Goal: Task Accomplishment & Management: Use online tool/utility

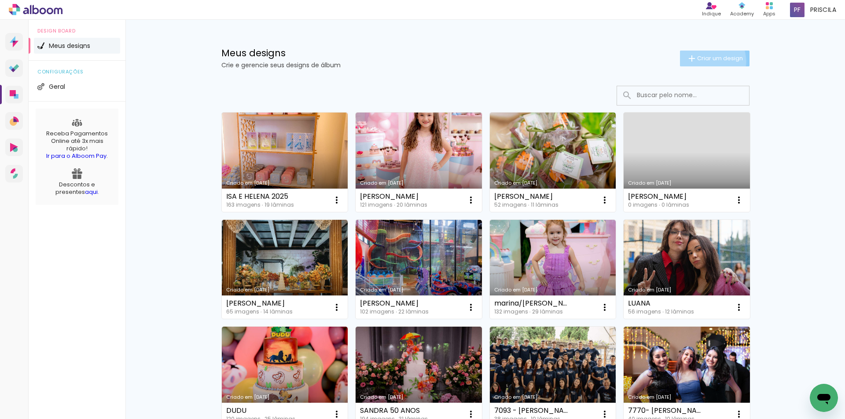
click at [699, 61] on span "Criar um design" at bounding box center [720, 58] width 46 height 6
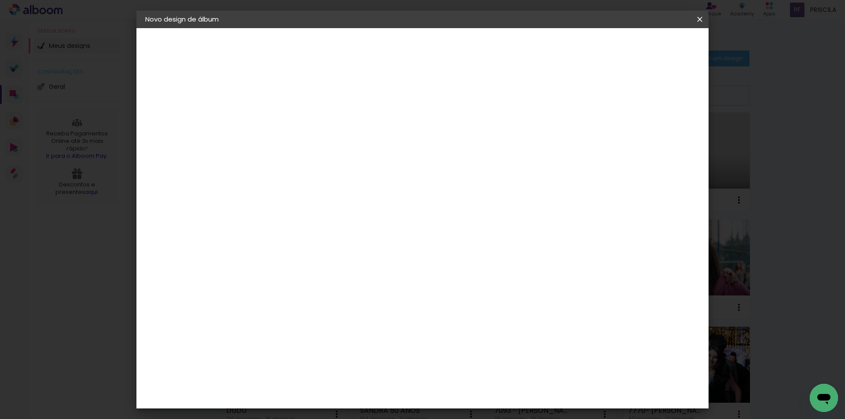
click at [289, 118] on input at bounding box center [289, 118] width 0 height 14
type input "C"
type input "CAROL. FT. [GEOGRAPHIC_DATA]"
type paper-input "CAROL. FT. [GEOGRAPHIC_DATA]"
click at [379, 51] on paper-button "Avançar" at bounding box center [357, 46] width 43 height 15
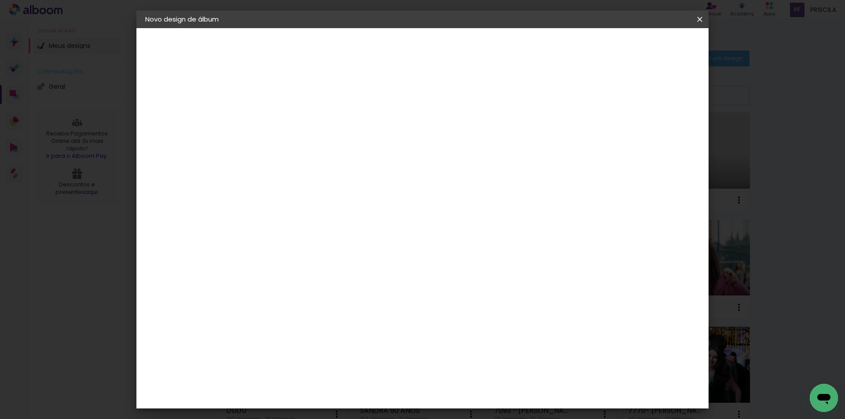
click at [330, 292] on div "AlfaFotoBook" at bounding box center [306, 294] width 47 height 7
click at [0, 0] on slot "Avançar" at bounding box center [0, 0] width 0 height 0
click at [410, 254] on span "20.3 × 60.4 cm" at bounding box center [395, 265] width 29 height 23
click at [0, 0] on slot "Avançar" at bounding box center [0, 0] width 0 height 0
click at [645, 45] on span "Iniciar design" at bounding box center [625, 47] width 40 height 6
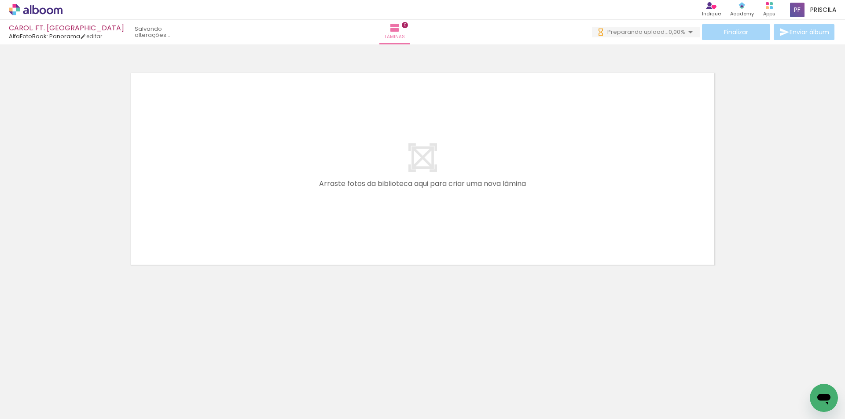
click at [70, 376] on iron-icon at bounding box center [68, 371] width 9 height 9
click at [70, 371] on iron-icon at bounding box center [68, 371] width 9 height 9
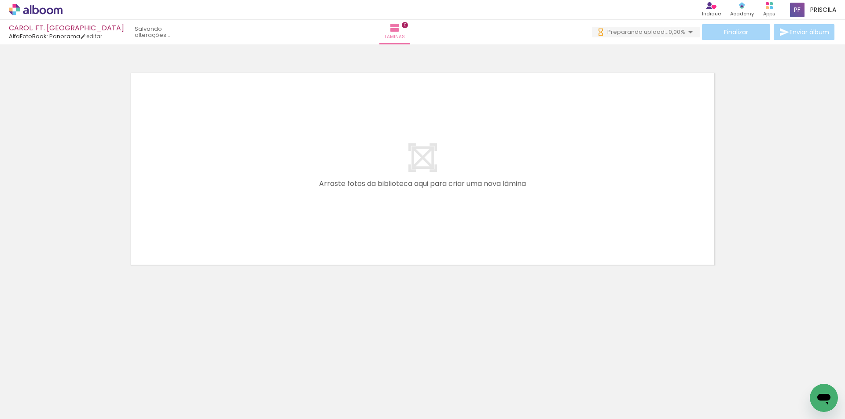
click at [70, 371] on iron-icon at bounding box center [68, 371] width 9 height 9
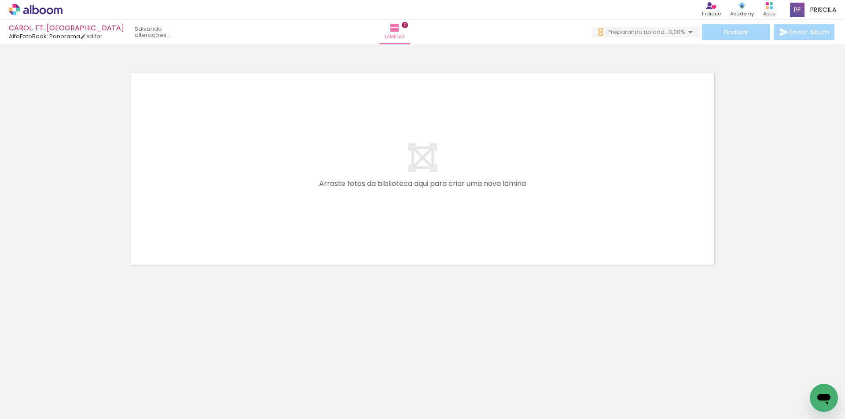
click at [70, 371] on iron-icon at bounding box center [68, 371] width 9 height 9
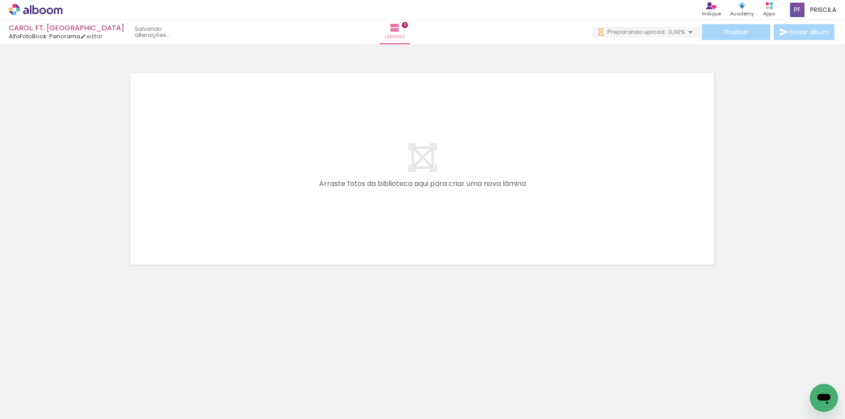
click at [70, 371] on iron-icon at bounding box center [68, 371] width 9 height 9
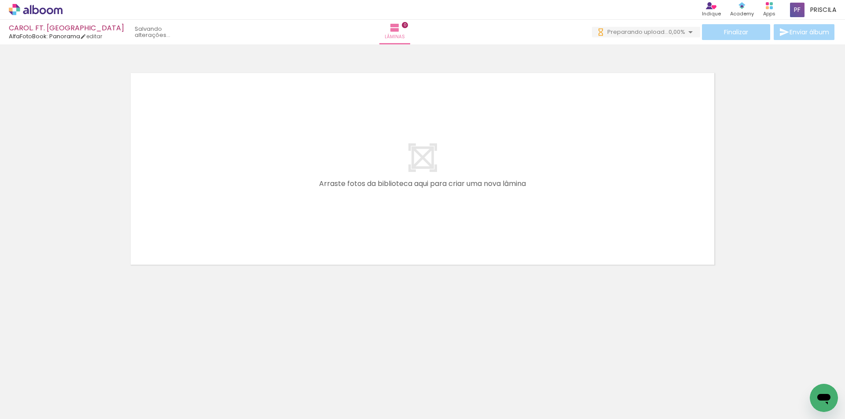
click at [70, 371] on iron-icon at bounding box center [68, 371] width 9 height 9
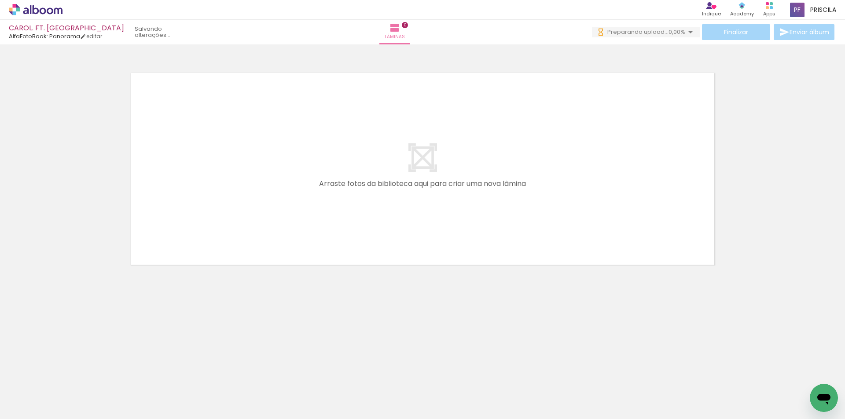
click at [71, 371] on iron-icon at bounding box center [68, 371] width 9 height 9
click at [72, 371] on iron-icon at bounding box center [68, 371] width 9 height 9
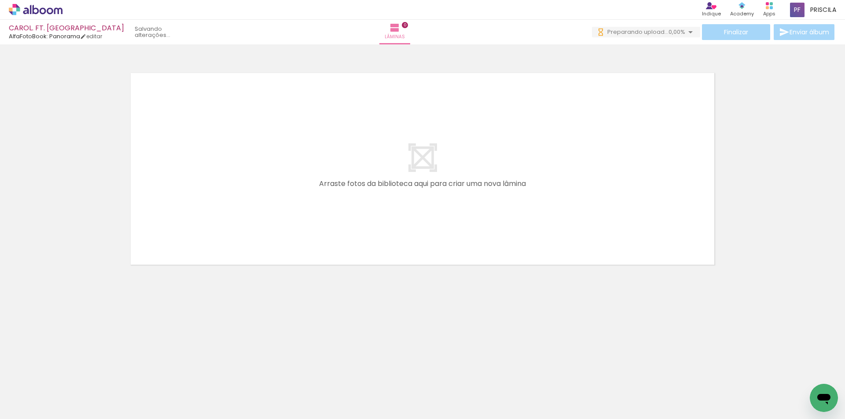
click at [72, 371] on iron-icon at bounding box center [68, 371] width 9 height 9
click at [73, 371] on iron-icon at bounding box center [68, 371] width 9 height 9
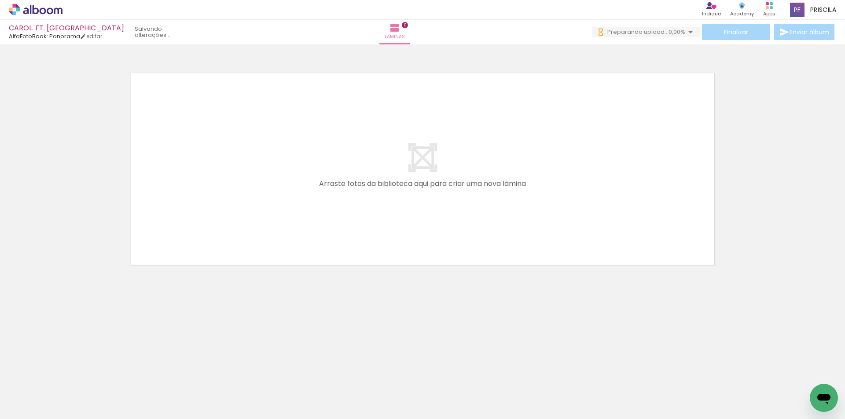
click at [73, 371] on iron-icon at bounding box center [68, 371] width 9 height 9
click at [72, 371] on iron-horizontal-list at bounding box center [64, 391] width 18 height 55
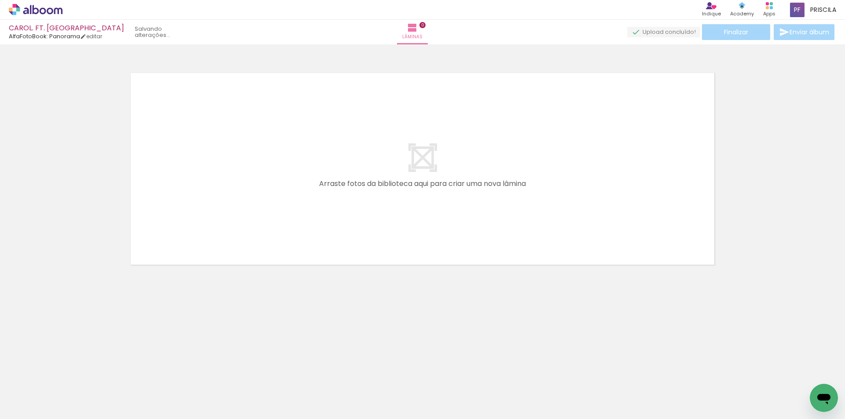
click at [72, 370] on iron-horizontal-list at bounding box center [64, 391] width 18 height 55
click at [73, 370] on iron-icon at bounding box center [68, 371] width 9 height 9
click at [72, 370] on iron-horizontal-list at bounding box center [64, 391] width 18 height 55
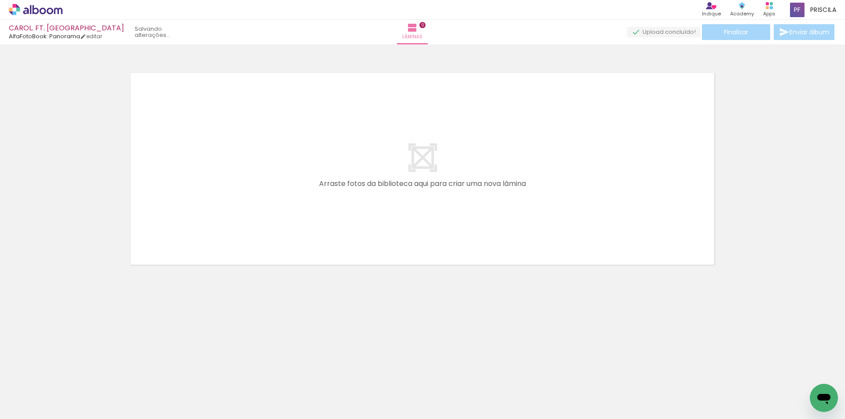
click at [73, 370] on iron-icon at bounding box center [68, 371] width 9 height 9
click at [69, 373] on iron-icon at bounding box center [68, 371] width 9 height 9
click at [70, 371] on iron-icon at bounding box center [68, 371] width 9 height 9
click at [70, 371] on iron-horizontal-list at bounding box center [64, 391] width 18 height 55
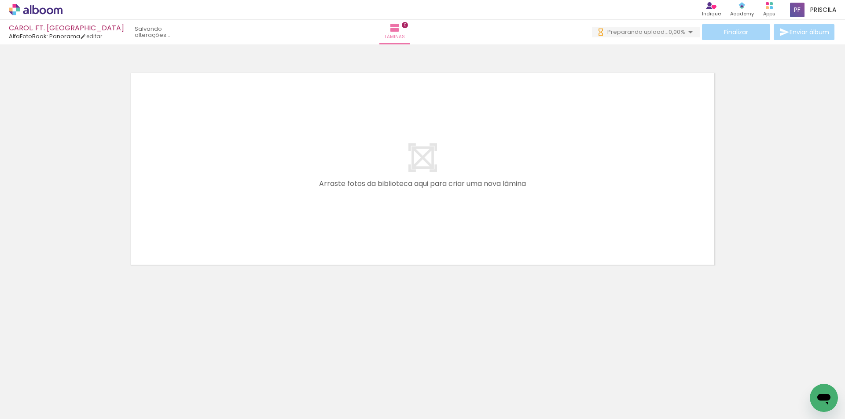
click at [70, 371] on iron-icon at bounding box center [68, 371] width 9 height 9
click at [70, 371] on iron-horizontal-list at bounding box center [64, 391] width 18 height 55
click at [70, 373] on iron-icon at bounding box center [68, 371] width 9 height 9
click at [70, 373] on iron-horizontal-list at bounding box center [64, 391] width 18 height 55
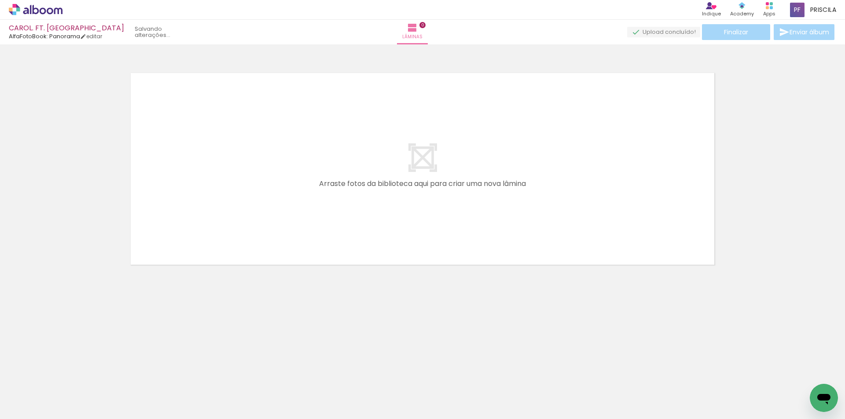
click at [70, 373] on iron-horizontal-list at bounding box center [64, 391] width 18 height 55
click at [70, 373] on iron-icon at bounding box center [68, 371] width 9 height 9
click at [70, 374] on iron-horizontal-list at bounding box center [64, 391] width 18 height 55
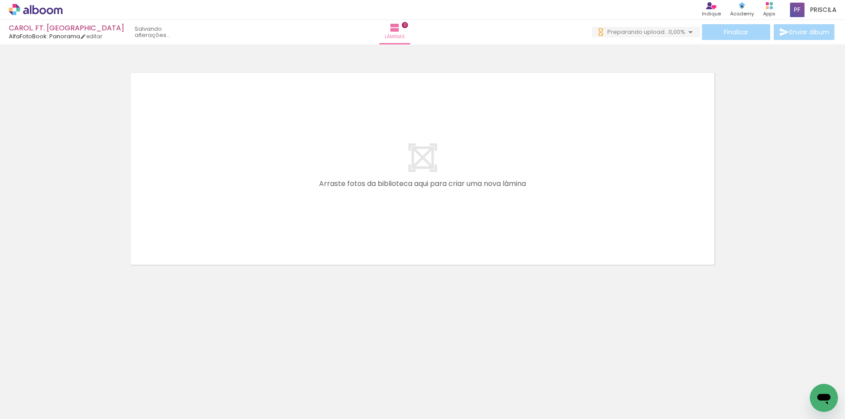
click at [71, 371] on iron-icon at bounding box center [68, 371] width 9 height 9
click at [71, 371] on iron-horizontal-list at bounding box center [64, 391] width 18 height 55
click at [71, 371] on iron-icon at bounding box center [68, 371] width 9 height 9
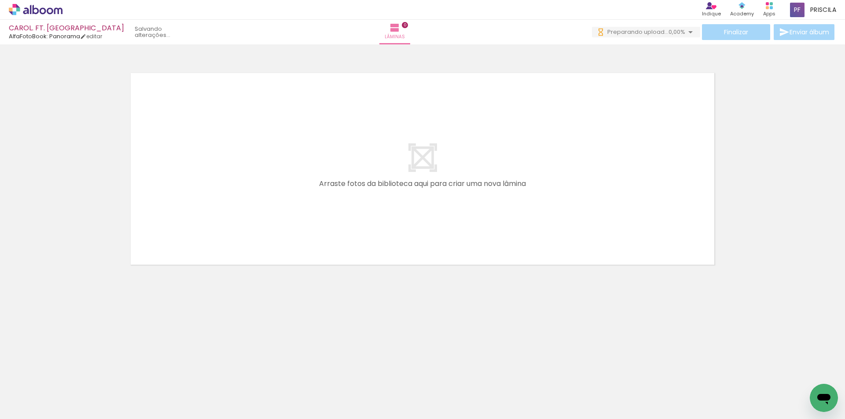
click at [71, 371] on iron-horizontal-list at bounding box center [64, 391] width 18 height 55
click at [71, 371] on iron-icon at bounding box center [68, 371] width 9 height 9
click at [71, 371] on iron-horizontal-list at bounding box center [64, 391] width 18 height 55
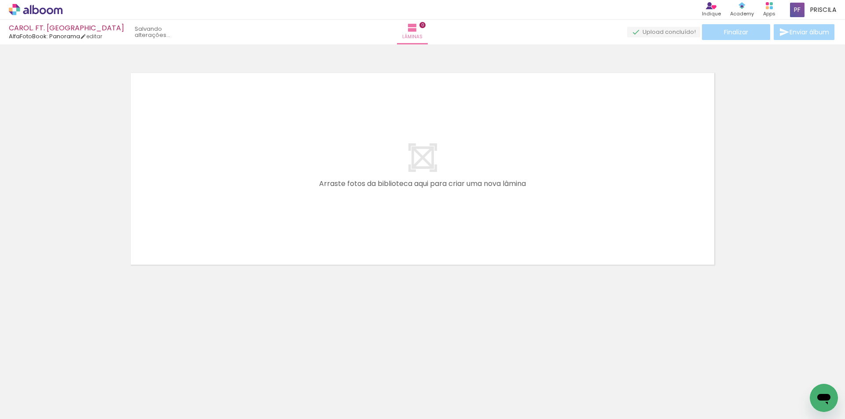
click at [71, 371] on iron-icon at bounding box center [68, 371] width 9 height 9
click at [71, 371] on iron-horizontal-list at bounding box center [64, 391] width 18 height 55
click at [71, 371] on iron-icon at bounding box center [68, 371] width 9 height 9
click at [71, 371] on iron-horizontal-list at bounding box center [64, 391] width 18 height 55
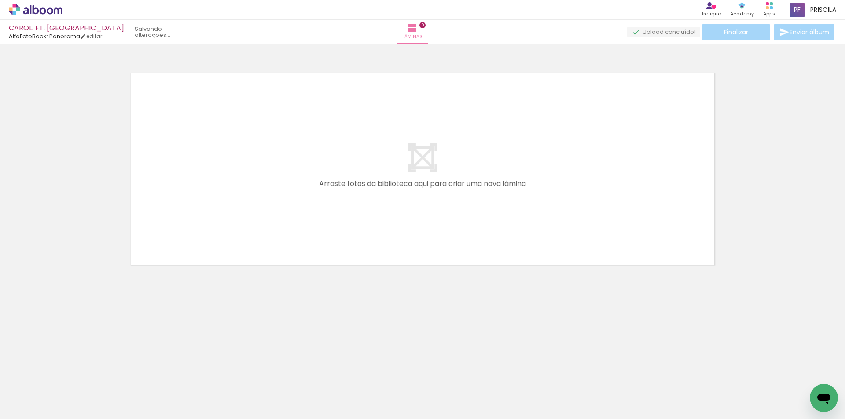
click at [71, 371] on iron-icon at bounding box center [68, 371] width 9 height 9
click at [71, 371] on iron-horizontal-list at bounding box center [64, 391] width 18 height 55
click at [72, 371] on iron-icon at bounding box center [68, 371] width 9 height 9
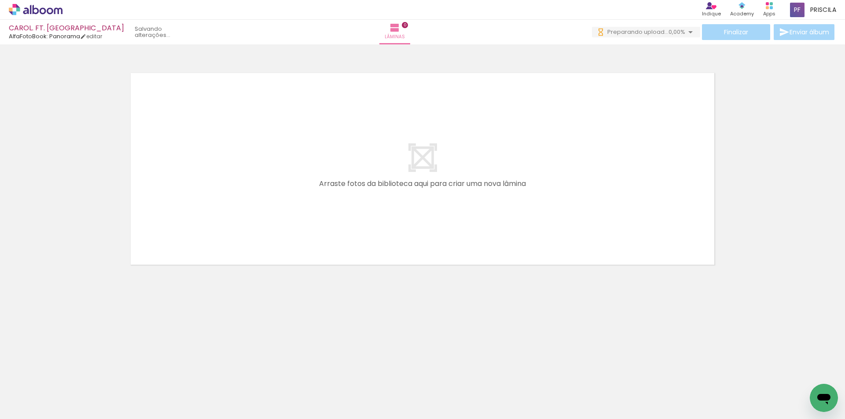
click at [72, 371] on iron-icon at bounding box center [68, 371] width 9 height 9
click at [72, 371] on iron-horizontal-list at bounding box center [64, 391] width 18 height 55
click at [72, 371] on iron-icon at bounding box center [68, 371] width 9 height 9
click at [72, 371] on iron-horizontal-list at bounding box center [64, 391] width 18 height 55
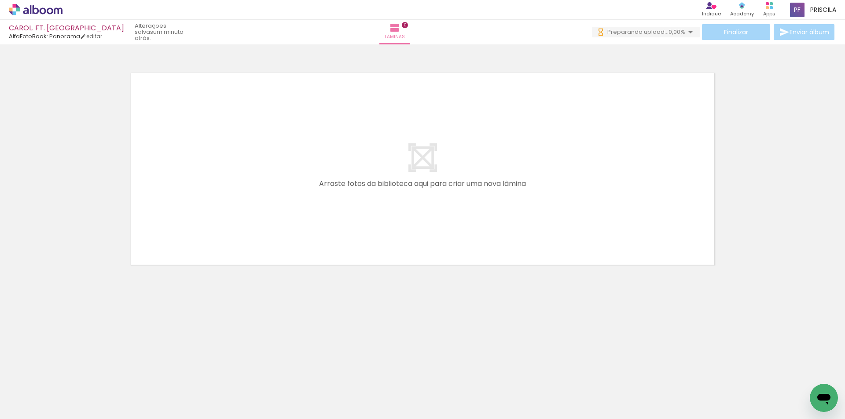
click at [72, 371] on iron-horizontal-list at bounding box center [64, 391] width 18 height 55
click at [72, 372] on iron-horizontal-list at bounding box center [64, 391] width 18 height 55
click at [72, 373] on iron-icon at bounding box center [68, 371] width 9 height 9
click at [72, 373] on iron-horizontal-list at bounding box center [64, 391] width 18 height 55
click at [72, 373] on iron-icon at bounding box center [68, 371] width 9 height 9
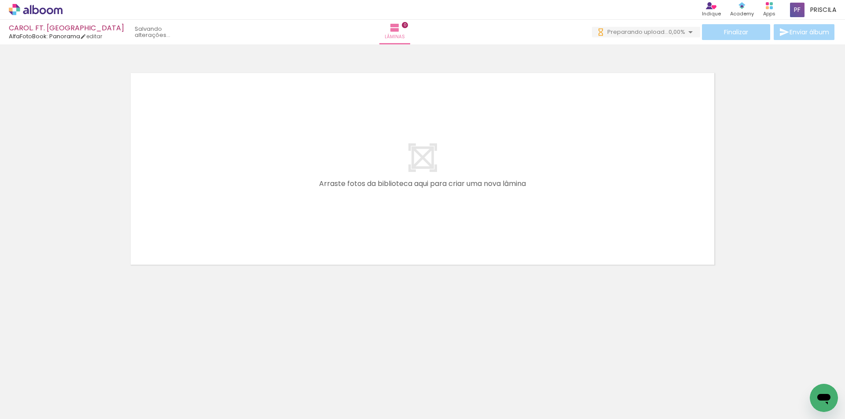
click at [72, 373] on iron-horizontal-list at bounding box center [64, 391] width 18 height 55
click at [72, 373] on iron-icon at bounding box center [68, 371] width 9 height 9
click at [72, 373] on iron-horizontal-list at bounding box center [64, 391] width 18 height 55
click at [72, 373] on iron-icon at bounding box center [68, 371] width 9 height 9
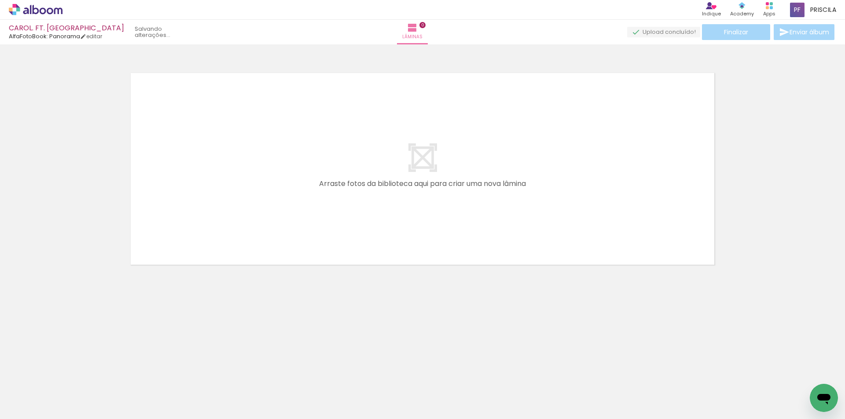
click at [72, 373] on iron-horizontal-list at bounding box center [64, 391] width 18 height 55
click at [72, 373] on iron-icon at bounding box center [68, 371] width 9 height 9
click at [72, 373] on iron-horizontal-list at bounding box center [64, 391] width 18 height 55
click at [72, 373] on iron-icon at bounding box center [68, 371] width 9 height 9
click at [72, 373] on iron-horizontal-list at bounding box center [64, 391] width 18 height 55
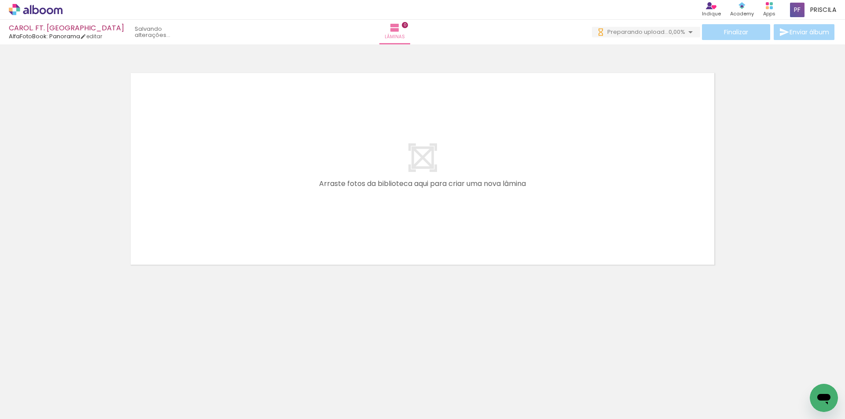
click at [72, 373] on iron-icon at bounding box center [68, 371] width 9 height 9
click at [72, 373] on iron-horizontal-list at bounding box center [64, 391] width 18 height 55
click at [72, 373] on iron-icon at bounding box center [68, 371] width 9 height 9
click at [72, 373] on iron-horizontal-list at bounding box center [64, 391] width 18 height 55
click at [72, 373] on iron-icon at bounding box center [68, 371] width 9 height 9
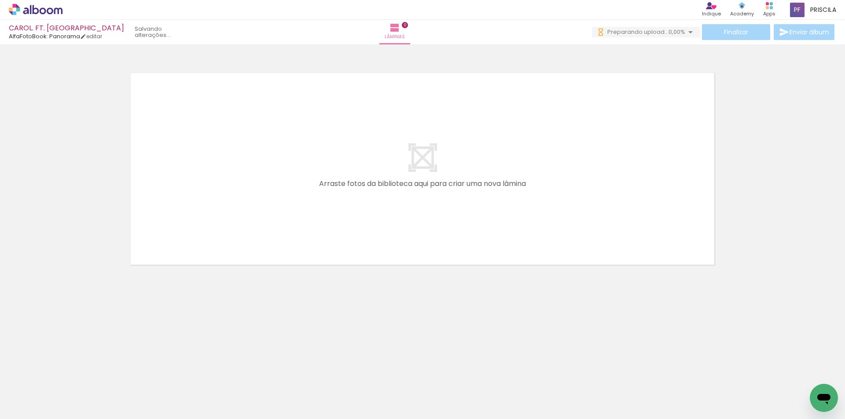
click at [72, 373] on iron-horizontal-list at bounding box center [64, 391] width 18 height 55
click at [72, 373] on iron-icon at bounding box center [68, 371] width 9 height 9
click at [72, 373] on iron-horizontal-list at bounding box center [64, 391] width 18 height 55
click at [72, 373] on iron-icon at bounding box center [68, 371] width 9 height 9
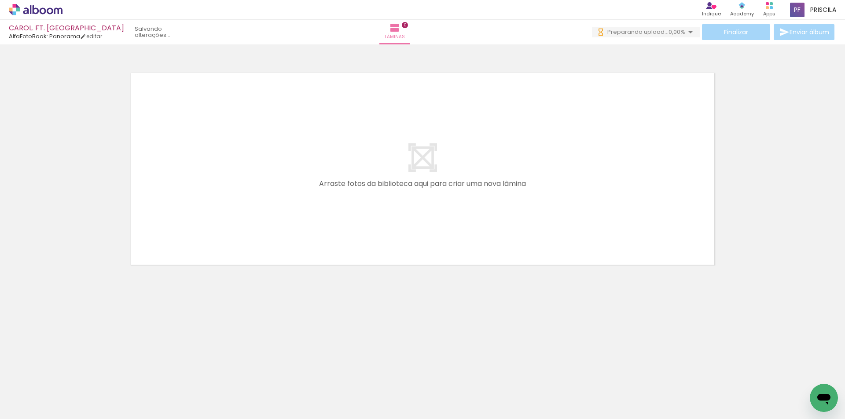
click at [72, 373] on iron-icon at bounding box center [68, 371] width 9 height 9
click at [72, 373] on iron-horizontal-list at bounding box center [64, 391] width 18 height 55
click at [72, 373] on iron-icon at bounding box center [68, 371] width 9 height 9
click at [72, 373] on iron-horizontal-list at bounding box center [64, 391] width 18 height 55
click at [72, 373] on iron-icon at bounding box center [68, 371] width 9 height 9
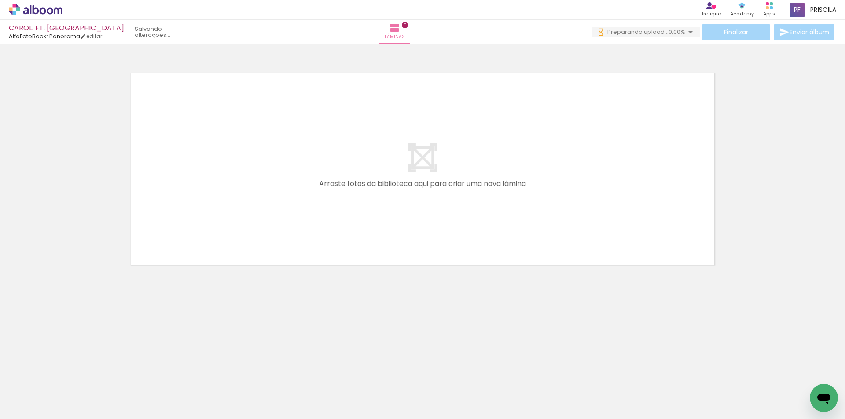
click at [72, 373] on iron-icon at bounding box center [68, 371] width 9 height 9
click at [72, 373] on iron-horizontal-list at bounding box center [64, 391] width 18 height 55
click at [72, 373] on iron-icon at bounding box center [68, 371] width 9 height 9
click at [72, 373] on iron-horizontal-list at bounding box center [64, 391] width 18 height 55
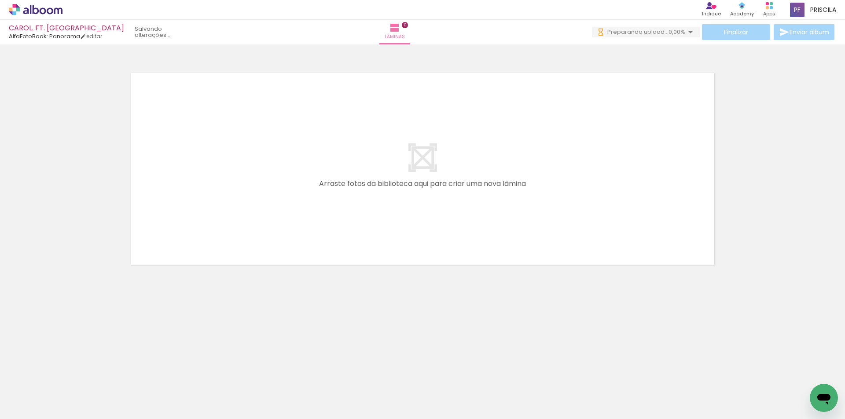
click at [72, 373] on iron-icon at bounding box center [68, 371] width 9 height 9
click at [72, 373] on iron-horizontal-list at bounding box center [64, 391] width 18 height 55
click at [72, 373] on iron-icon at bounding box center [68, 371] width 9 height 9
click at [72, 373] on iron-horizontal-list at bounding box center [64, 391] width 18 height 55
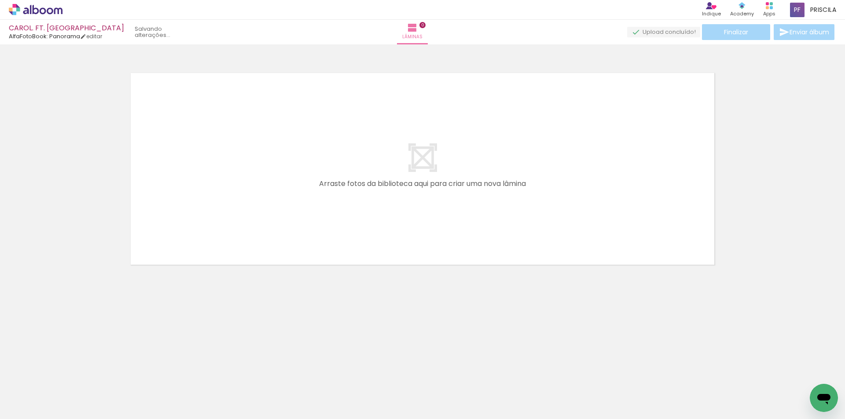
click at [72, 373] on iron-icon at bounding box center [68, 371] width 9 height 9
click at [72, 373] on iron-horizontal-list at bounding box center [64, 391] width 18 height 55
click at [72, 373] on iron-icon at bounding box center [68, 371] width 9 height 9
click at [72, 373] on iron-horizontal-list at bounding box center [64, 391] width 18 height 55
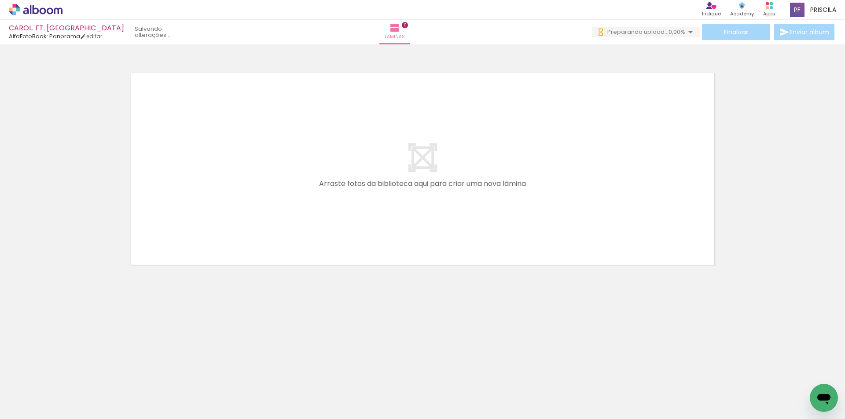
click at [72, 373] on iron-icon at bounding box center [68, 371] width 9 height 9
click at [72, 373] on iron-horizontal-list at bounding box center [64, 391] width 18 height 55
click at [72, 373] on iron-icon at bounding box center [68, 371] width 9 height 9
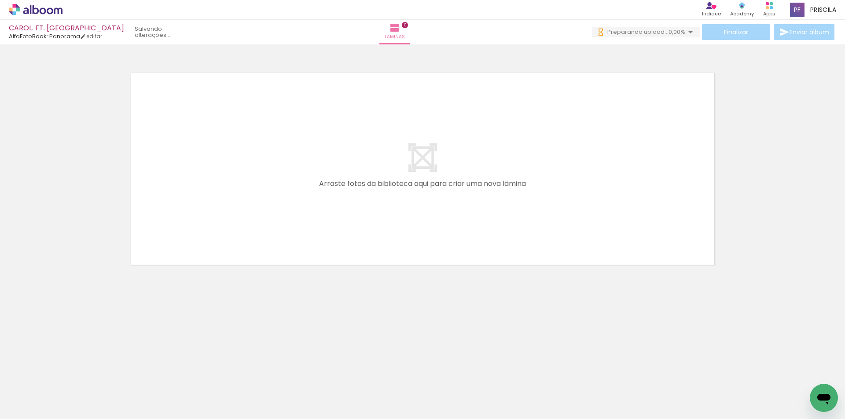
click at [72, 373] on iron-icon at bounding box center [68, 371] width 9 height 9
click at [72, 373] on quentale-thumb at bounding box center [87, 389] width 49 height 51
click at [72, 373] on iron-icon at bounding box center [68, 371] width 9 height 9
click at [72, 373] on iron-horizontal-list at bounding box center [64, 391] width 18 height 55
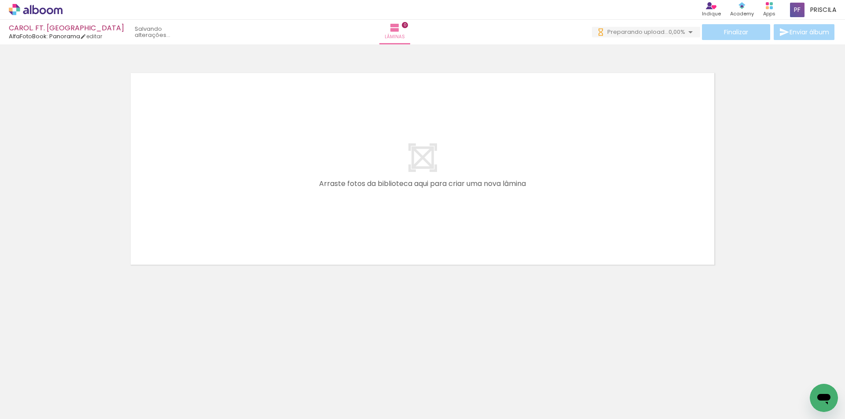
click at [72, 373] on iron-icon at bounding box center [68, 371] width 9 height 9
click at [72, 373] on iron-horizontal-list at bounding box center [64, 391] width 18 height 55
click at [72, 373] on iron-icon at bounding box center [68, 371] width 9 height 9
click at [72, 373] on iron-horizontal-list at bounding box center [64, 391] width 18 height 55
click at [72, 373] on iron-icon at bounding box center [68, 371] width 9 height 9
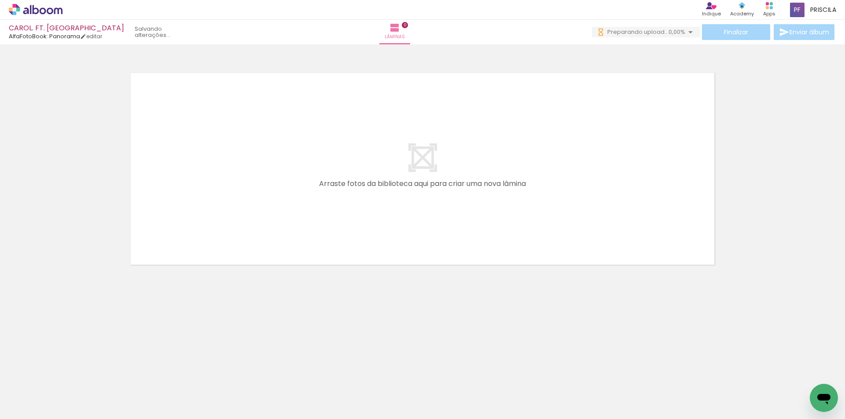
click at [72, 373] on iron-horizontal-list at bounding box center [64, 391] width 18 height 55
click at [72, 373] on iron-icon at bounding box center [68, 371] width 9 height 9
click at [72, 373] on iron-horizontal-list at bounding box center [64, 391] width 18 height 55
click at [72, 373] on iron-icon at bounding box center [68, 371] width 9 height 9
click at [72, 373] on iron-horizontal-list at bounding box center [64, 391] width 18 height 55
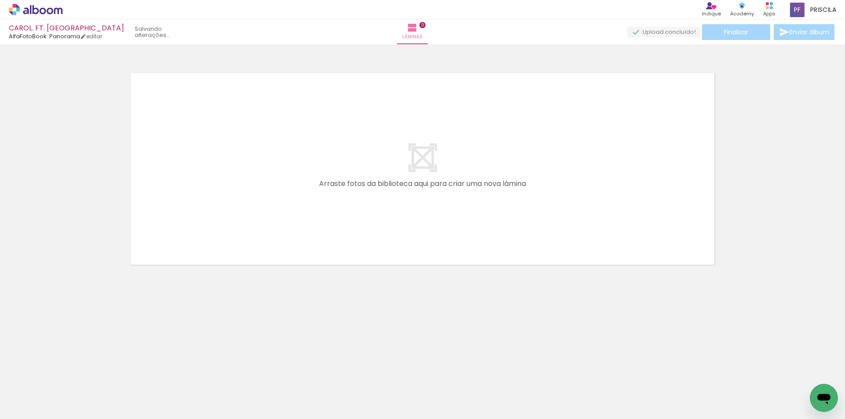
click at [72, 373] on iron-icon at bounding box center [68, 371] width 9 height 9
click at [72, 373] on iron-horizontal-list at bounding box center [64, 391] width 18 height 55
click at [72, 373] on iron-icon at bounding box center [68, 371] width 9 height 9
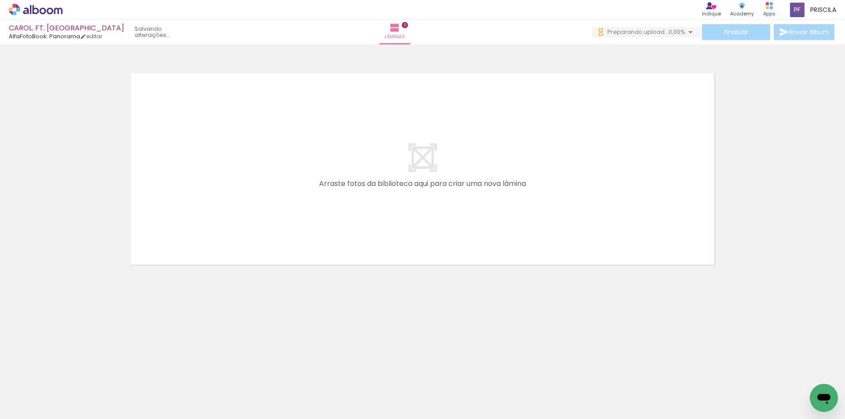
click at [72, 373] on iron-horizontal-list at bounding box center [64, 391] width 18 height 55
click at [72, 373] on iron-icon at bounding box center [68, 371] width 9 height 9
click at [72, 373] on iron-horizontal-list at bounding box center [64, 391] width 18 height 55
click at [72, 373] on iron-icon at bounding box center [68, 371] width 9 height 9
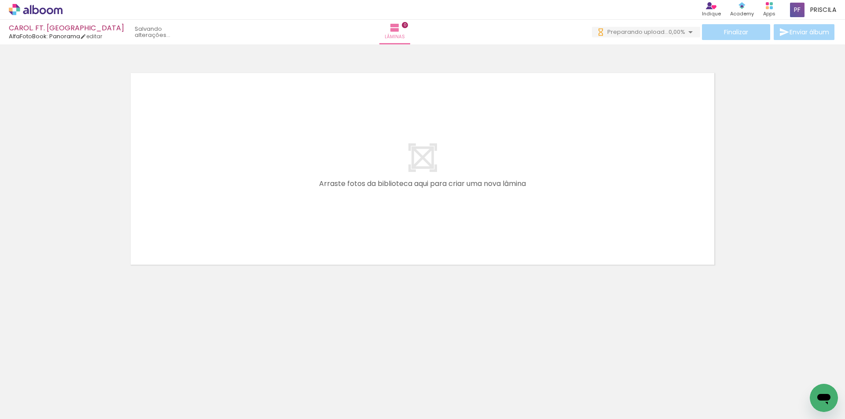
click at [72, 373] on iron-horizontal-list at bounding box center [64, 391] width 18 height 55
click at [70, 373] on iron-icon at bounding box center [68, 371] width 9 height 9
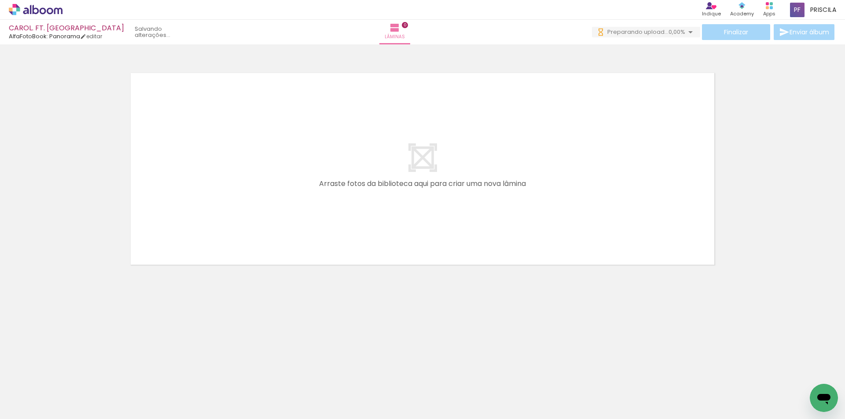
click at [70, 373] on iron-icon at bounding box center [68, 371] width 9 height 9
click at [70, 373] on iron-horizontal-list at bounding box center [64, 391] width 18 height 55
click at [70, 373] on iron-icon at bounding box center [68, 371] width 9 height 9
click at [70, 373] on iron-horizontal-list at bounding box center [64, 391] width 18 height 55
click at [70, 373] on iron-icon at bounding box center [68, 371] width 9 height 9
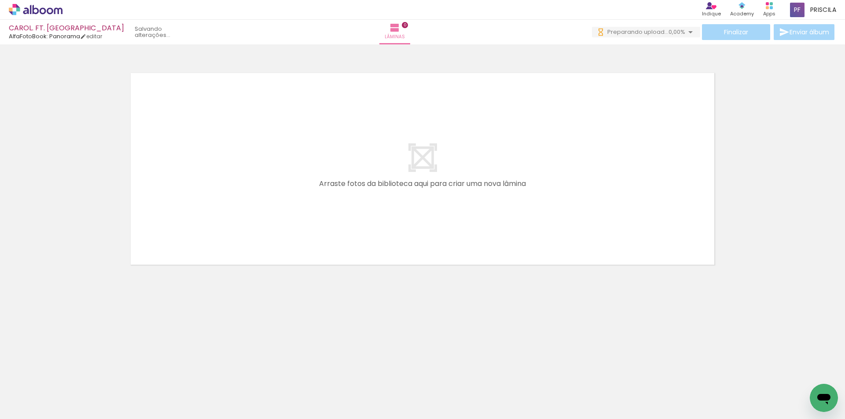
click at [70, 373] on iron-horizontal-list at bounding box center [64, 391] width 18 height 55
click at [70, 373] on iron-icon at bounding box center [68, 371] width 9 height 9
click at [70, 373] on iron-horizontal-list at bounding box center [64, 391] width 18 height 55
click at [70, 373] on iron-icon at bounding box center [68, 371] width 9 height 9
click at [70, 373] on iron-horizontal-list at bounding box center [64, 391] width 18 height 55
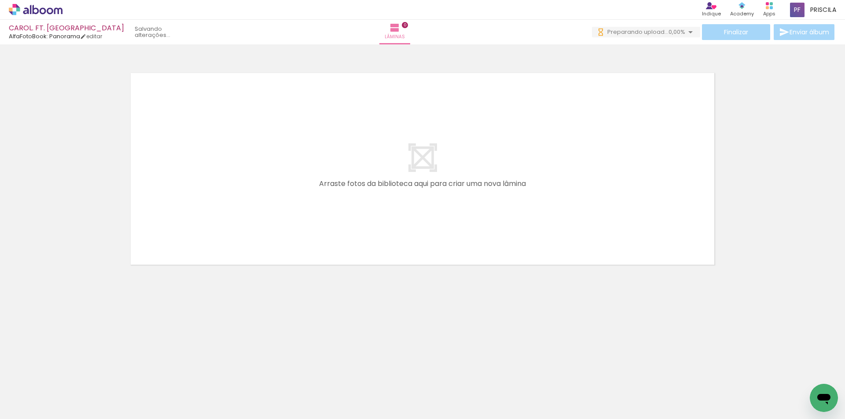
click at [70, 373] on iron-horizontal-list at bounding box center [64, 391] width 18 height 55
click at [70, 373] on iron-icon at bounding box center [68, 371] width 9 height 9
click at [70, 373] on iron-horizontal-list at bounding box center [64, 391] width 18 height 55
click at [70, 373] on iron-icon at bounding box center [68, 371] width 9 height 9
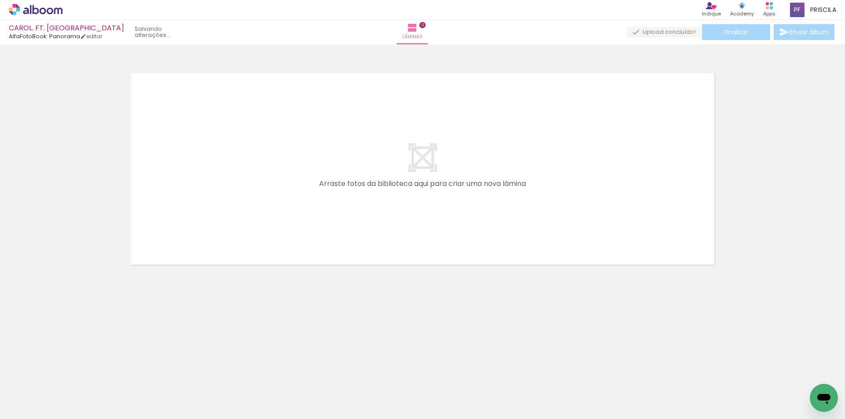
click at [70, 373] on iron-horizontal-list at bounding box center [64, 391] width 18 height 55
click at [70, 373] on iron-icon at bounding box center [68, 371] width 9 height 9
click at [70, 373] on iron-horizontal-list at bounding box center [64, 391] width 18 height 55
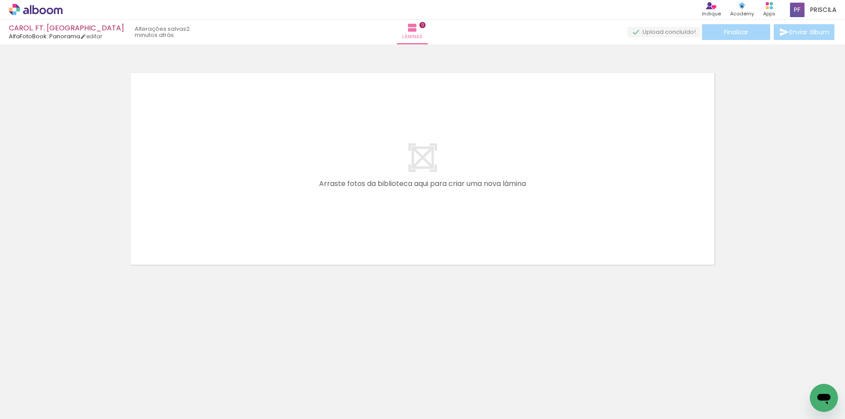
click at [70, 373] on iron-horizontal-list at bounding box center [64, 391] width 18 height 55
click at [70, 373] on iron-icon at bounding box center [68, 371] width 9 height 9
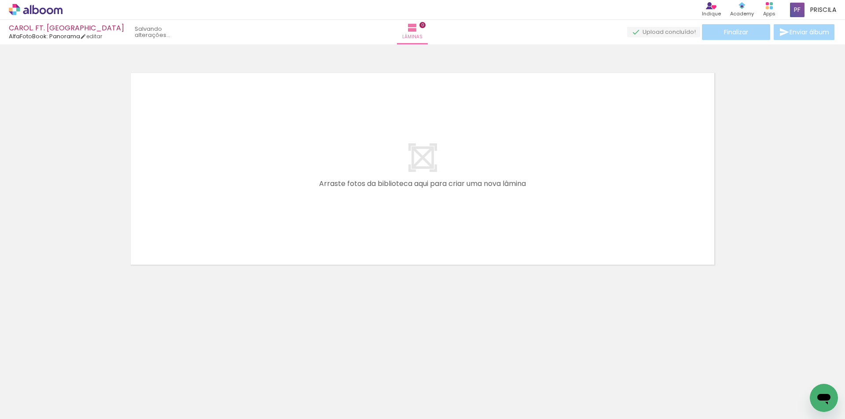
click at [70, 373] on iron-icon at bounding box center [68, 371] width 9 height 9
click at [70, 373] on iron-horizontal-list at bounding box center [64, 391] width 18 height 55
click at [70, 373] on iron-icon at bounding box center [68, 371] width 9 height 9
click at [70, 373] on iron-horizontal-list at bounding box center [64, 391] width 18 height 55
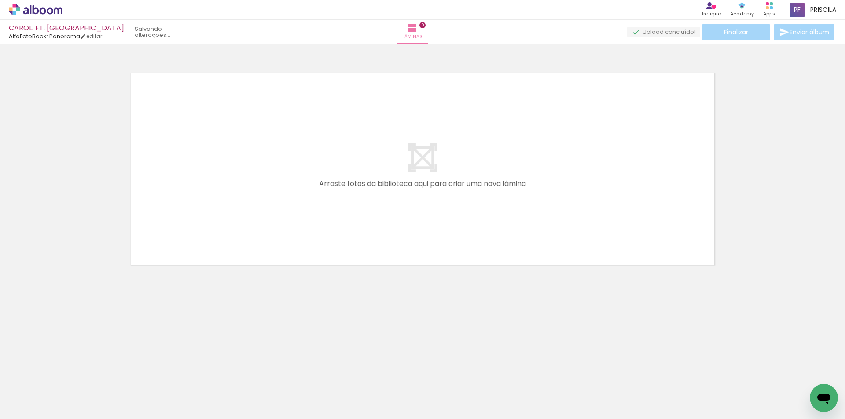
click at [70, 373] on iron-horizontal-list at bounding box center [64, 391] width 18 height 55
click at [70, 373] on iron-icon at bounding box center [68, 371] width 9 height 9
click at [70, 373] on iron-horizontal-list at bounding box center [64, 391] width 18 height 55
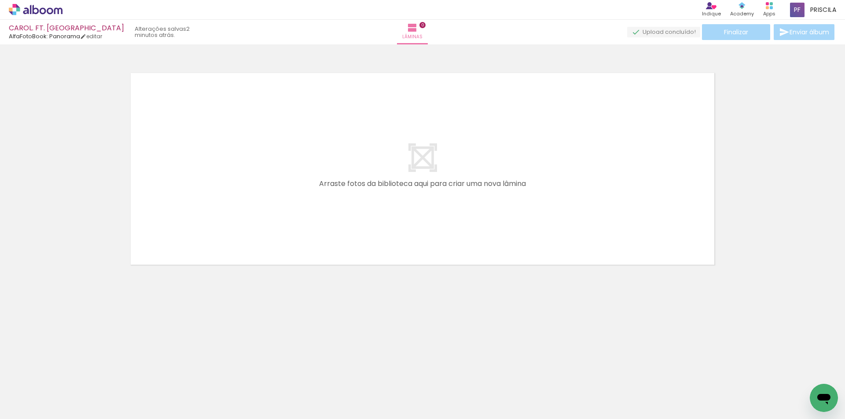
click at [70, 373] on iron-horizontal-list at bounding box center [64, 391] width 18 height 55
click at [70, 370] on iron-icon at bounding box center [68, 371] width 9 height 9
click at [44, 392] on iron-icon at bounding box center [44, 392] width 7 height 7
click at [0, 0] on slot "Não utilizadas" at bounding box center [0, 0] width 0 height 0
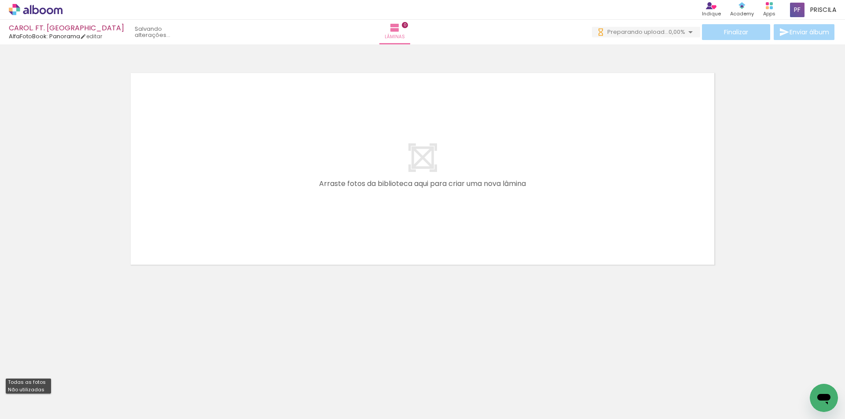
type input "Não utilizadas"
click at [12, 393] on div "Biblioteca 118 de 118 fotos Todas as fotos Não utilizadas Adicionar Fotos" at bounding box center [27, 392] width 55 height 44
click at [11, 392] on div "Biblioteca 118 de 118 fotos Todas as fotos Não utilizadas Adicionar Fotos" at bounding box center [27, 392] width 55 height 44
drag, startPoint x: 81, startPoint y: 389, endPoint x: 402, endPoint y: 290, distance: 336.2
click at [402, 290] on neon-animatable "Confirmar Cancelar" at bounding box center [422, 198] width 845 height 309
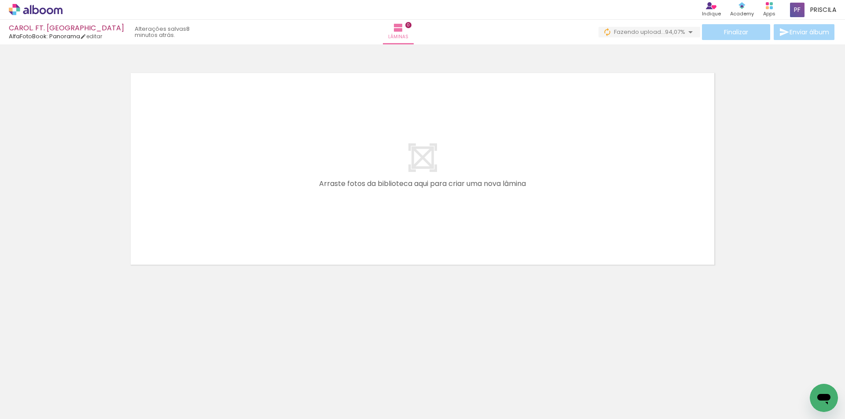
scroll to position [0, 4221]
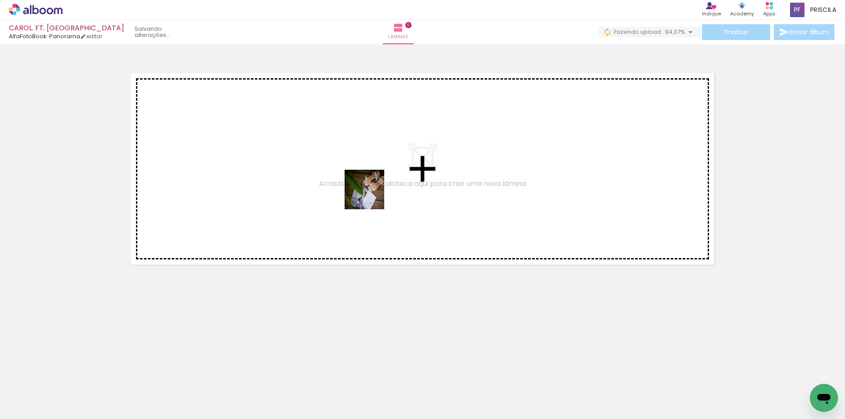
drag, startPoint x: 413, startPoint y: 391, endPoint x: 371, endPoint y: 196, distance: 198.9
click at [371, 196] on quentale-workspace at bounding box center [422, 209] width 845 height 419
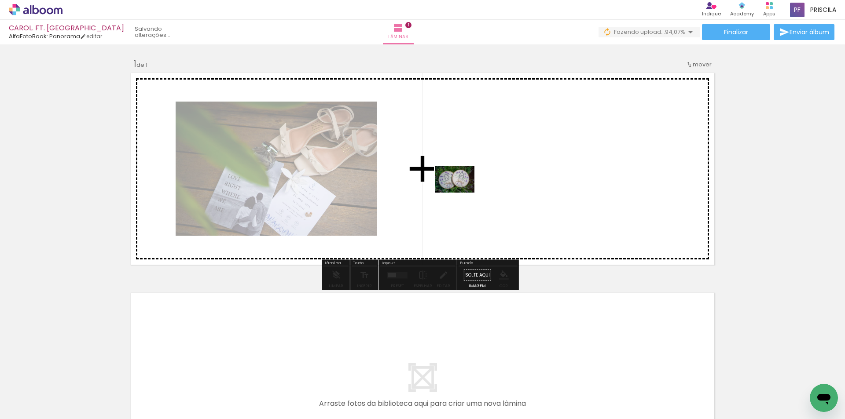
drag, startPoint x: 356, startPoint y: 391, endPoint x: 461, endPoint y: 193, distance: 224.4
click at [461, 193] on quentale-workspace at bounding box center [422, 209] width 845 height 419
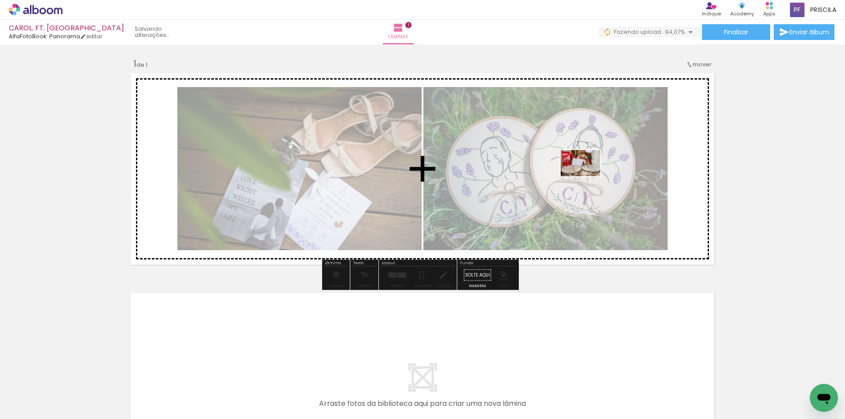
drag, startPoint x: 608, startPoint y: 346, endPoint x: 587, endPoint y: 176, distance: 171.1
click at [587, 176] on quentale-workspace at bounding box center [422, 209] width 845 height 419
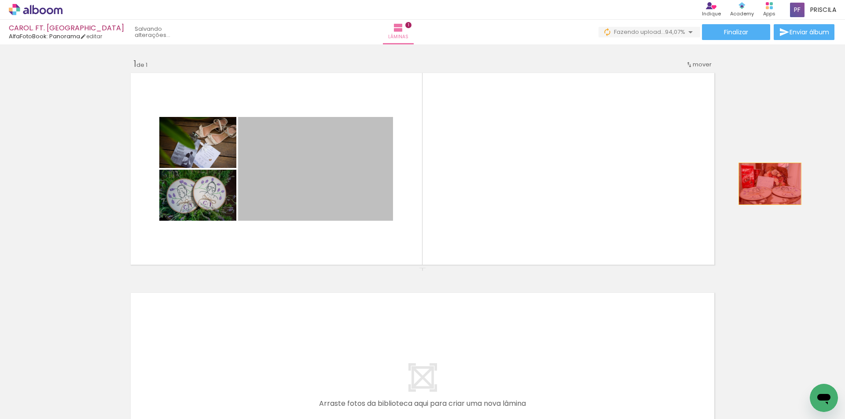
drag, startPoint x: 330, startPoint y: 165, endPoint x: 606, endPoint y: 209, distance: 279.0
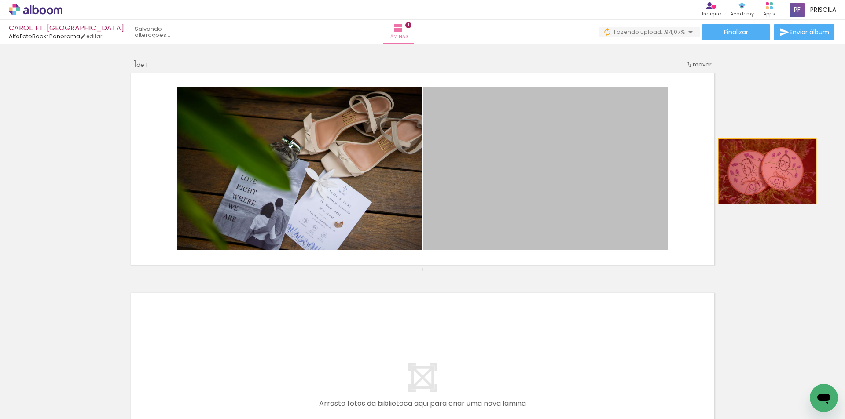
drag, startPoint x: 527, startPoint y: 169, endPoint x: 764, endPoint y: 172, distance: 237.2
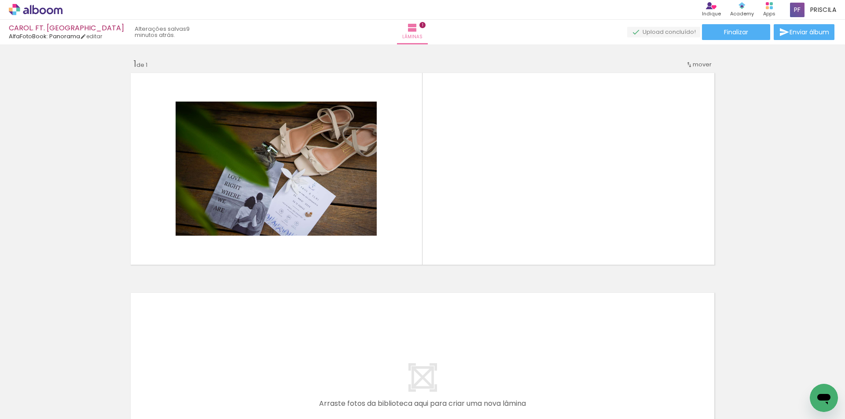
drag, startPoint x: 703, startPoint y: 386, endPoint x: 697, endPoint y: 373, distance: 14.8
click at [615, 220] on quentale-workspace at bounding box center [422, 209] width 845 height 419
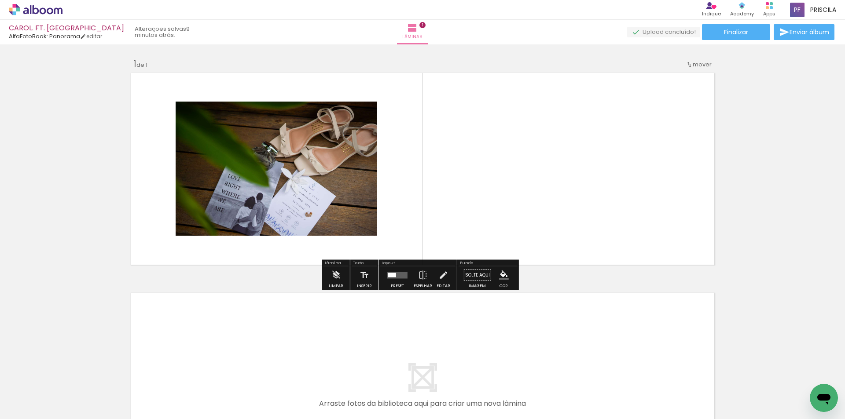
drag, startPoint x: 702, startPoint y: 389, endPoint x: 635, endPoint y: 191, distance: 209.2
click at [635, 191] on quentale-workspace at bounding box center [422, 209] width 845 height 419
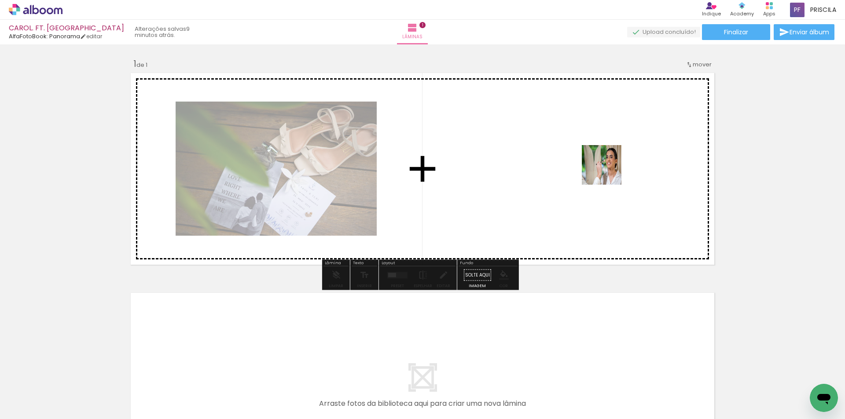
drag, startPoint x: 701, startPoint y: 385, endPoint x: 607, endPoint y: 169, distance: 235.5
click at [607, 169] on quentale-workspace at bounding box center [422, 209] width 845 height 419
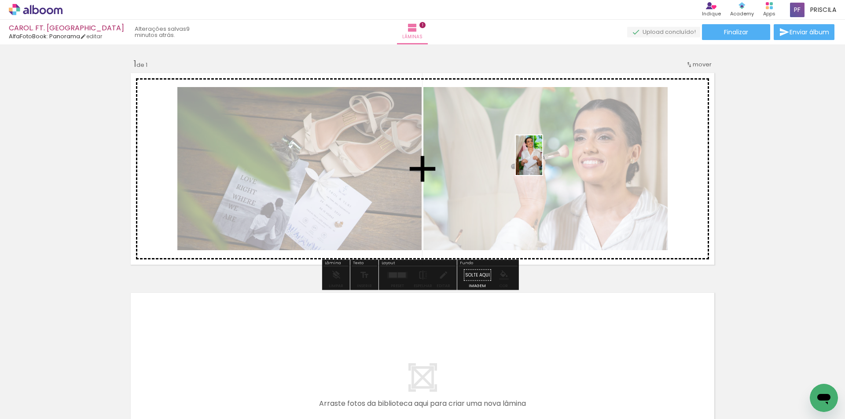
drag, startPoint x: 796, startPoint y: 386, endPoint x: 542, endPoint y: 162, distance: 338.9
click at [542, 162] on quentale-workspace at bounding box center [422, 209] width 845 height 419
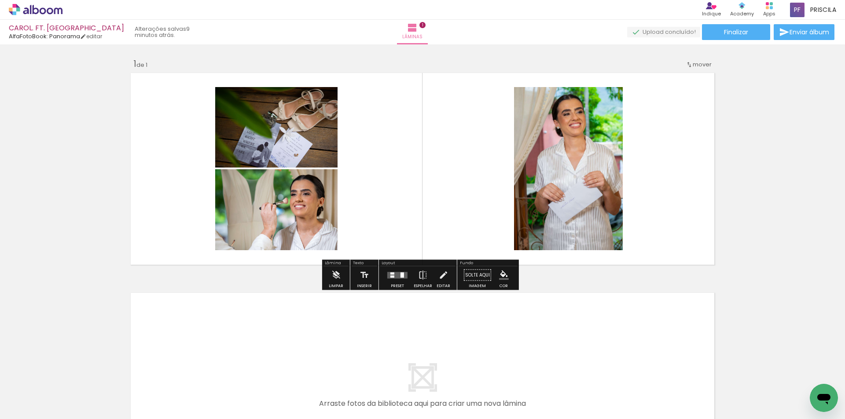
drag, startPoint x: 404, startPoint y: 274, endPoint x: 455, endPoint y: 272, distance: 51.1
click at [404, 273] on quentale-layouter at bounding box center [397, 275] width 20 height 7
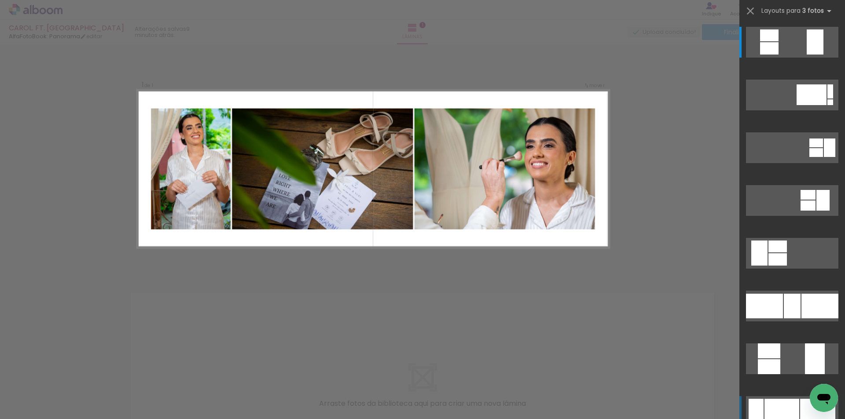
click at [793, 400] on div at bounding box center [781, 411] width 35 height 25
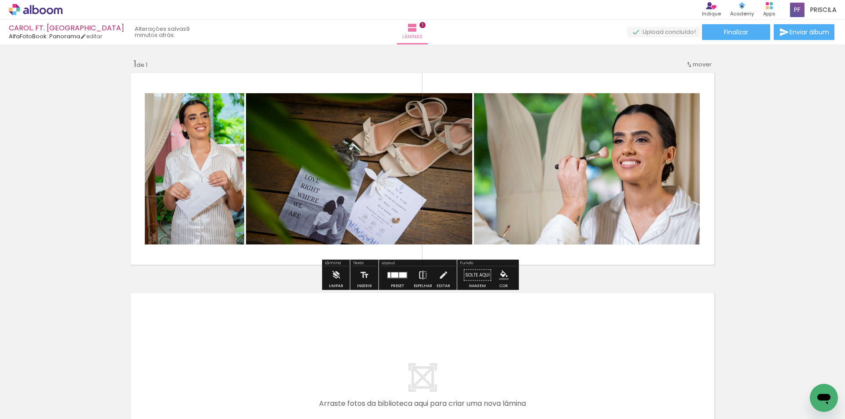
click at [420, 272] on iron-icon at bounding box center [423, 276] width 10 height 18
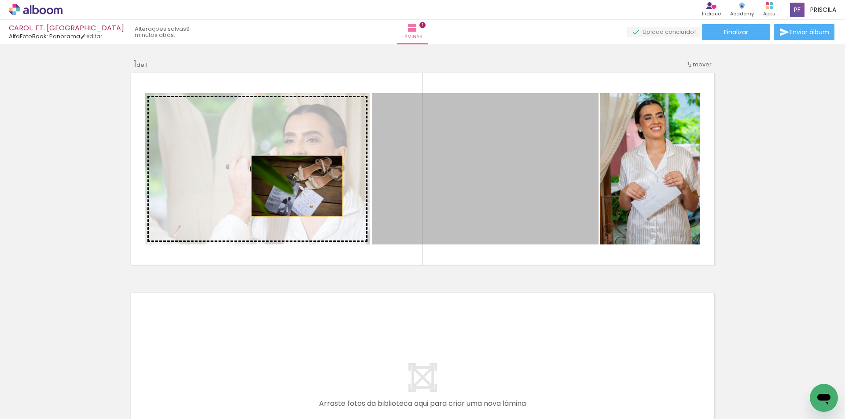
drag, startPoint x: 489, startPoint y: 196, endPoint x: 294, endPoint y: 186, distance: 195.6
click at [0, 0] on slot at bounding box center [0, 0] width 0 height 0
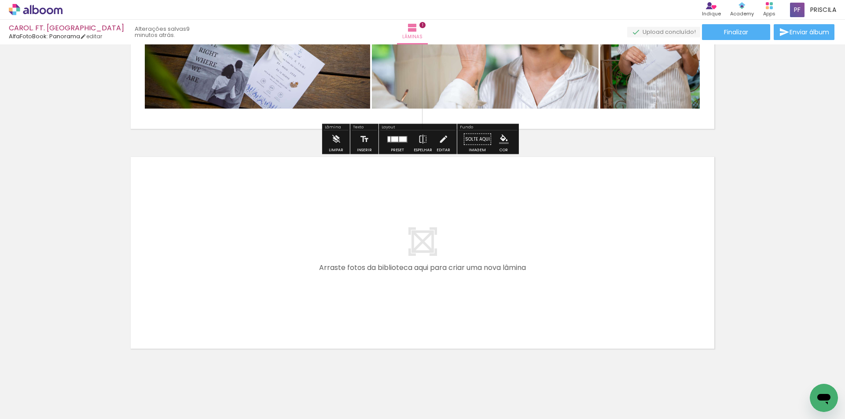
scroll to position [154, 0]
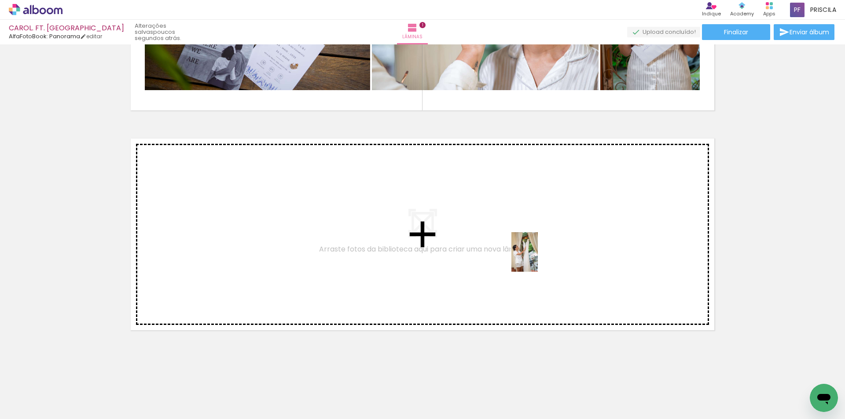
drag, startPoint x: 605, startPoint y: 386, endPoint x: 537, endPoint y: 259, distance: 144.1
click at [537, 259] on quentale-workspace at bounding box center [422, 209] width 845 height 419
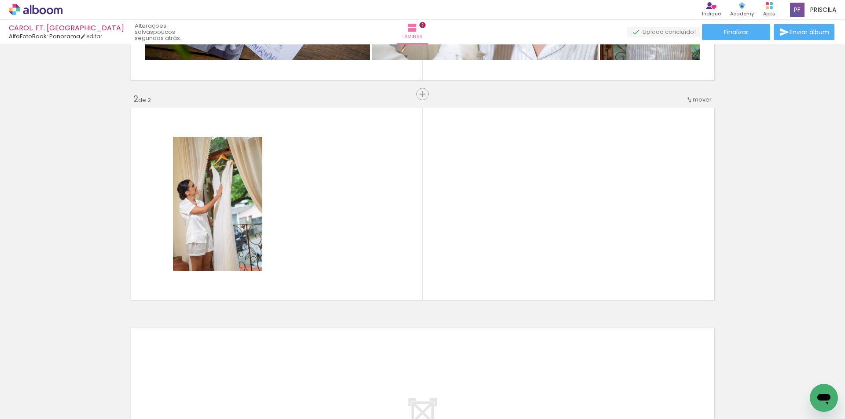
scroll to position [0, 4629]
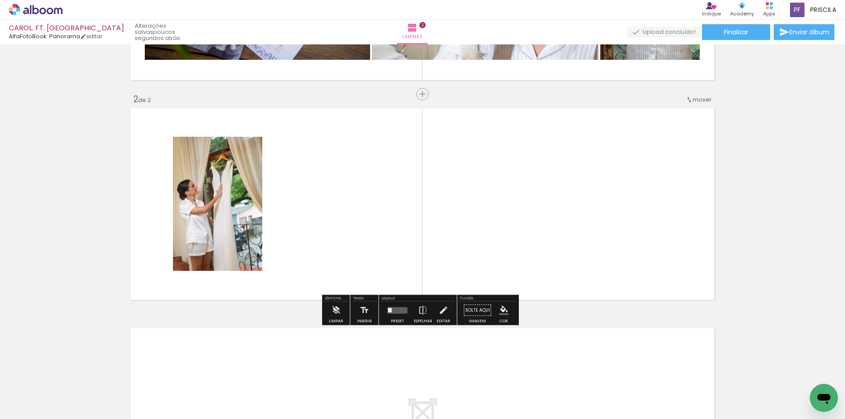
click at [363, 201] on quentale-workspace at bounding box center [422, 209] width 845 height 419
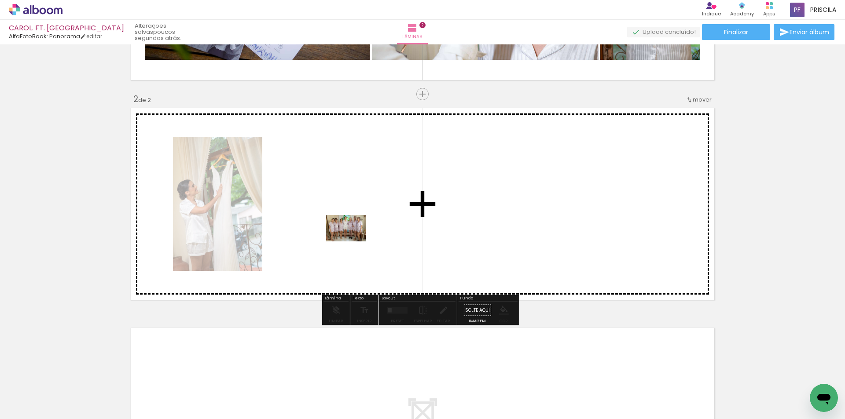
drag, startPoint x: 295, startPoint y: 389, endPoint x: 352, endPoint y: 242, distance: 158.5
click at [352, 242] on quentale-workspace at bounding box center [422, 209] width 845 height 419
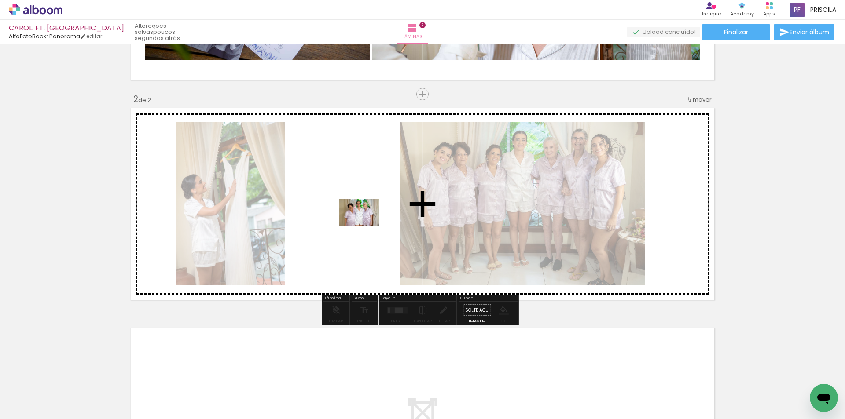
drag, startPoint x: 294, startPoint y: 387, endPoint x: 396, endPoint y: 276, distance: 150.8
click at [365, 228] on quentale-workspace at bounding box center [422, 209] width 845 height 419
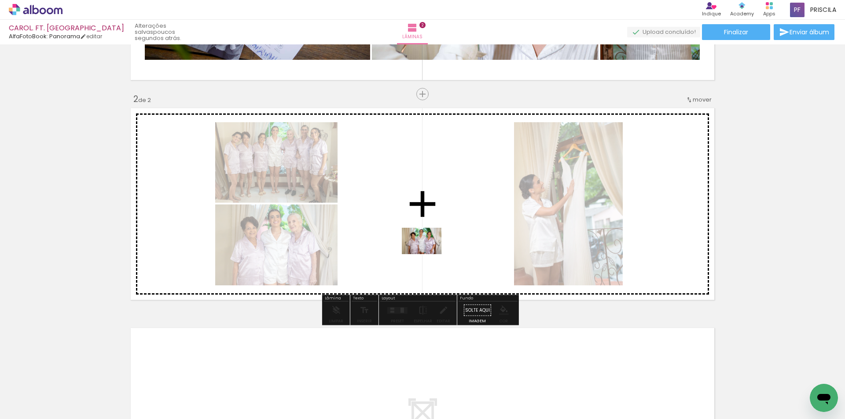
drag, startPoint x: 151, startPoint y: 391, endPoint x: 145, endPoint y: 360, distance: 31.4
click at [428, 254] on quentale-workspace at bounding box center [422, 209] width 845 height 419
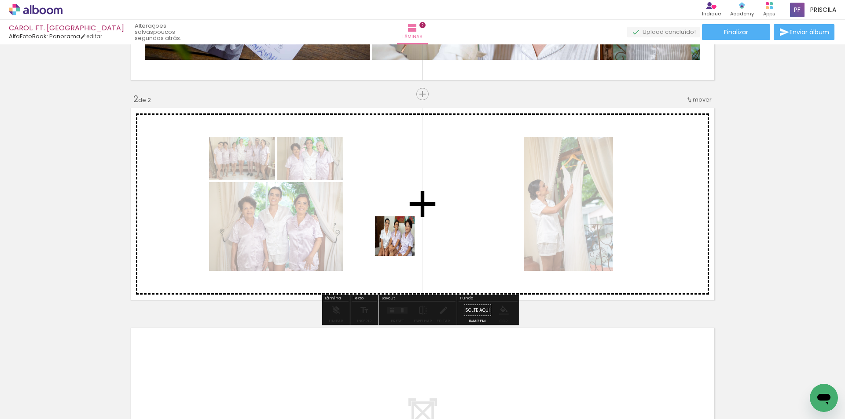
drag, startPoint x: 142, startPoint y: 370, endPoint x: 471, endPoint y: 214, distance: 364.4
click at [471, 214] on quentale-workspace at bounding box center [422, 209] width 845 height 419
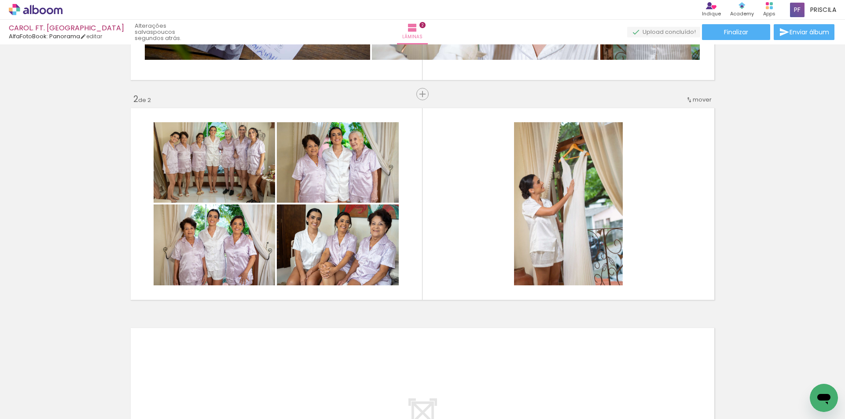
scroll to position [0, 4067]
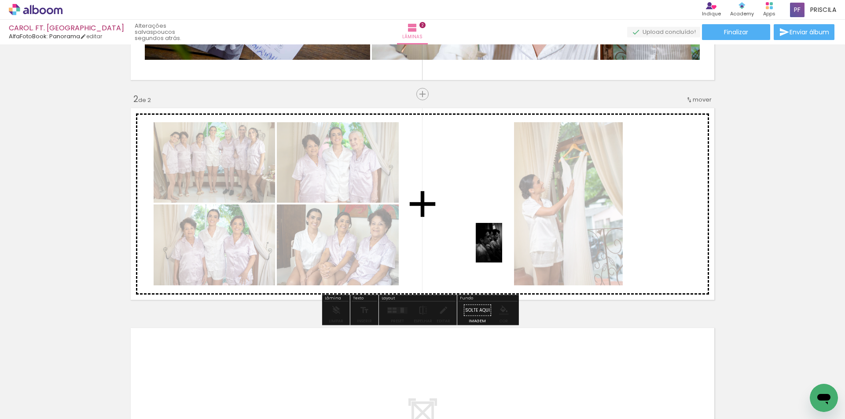
drag, startPoint x: 604, startPoint y: 393, endPoint x: 502, endPoint y: 250, distance: 176.1
click at [502, 250] on quentale-workspace at bounding box center [422, 209] width 845 height 419
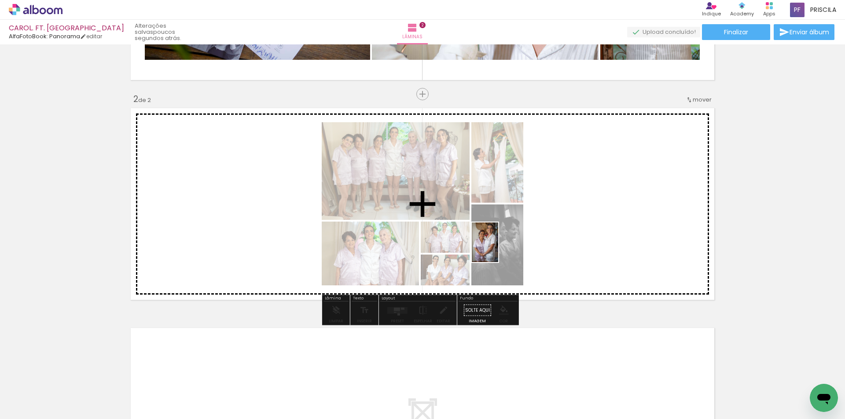
drag, startPoint x: 560, startPoint y: 392, endPoint x: 440, endPoint y: 303, distance: 149.4
click at [492, 237] on quentale-workspace at bounding box center [422, 209] width 845 height 419
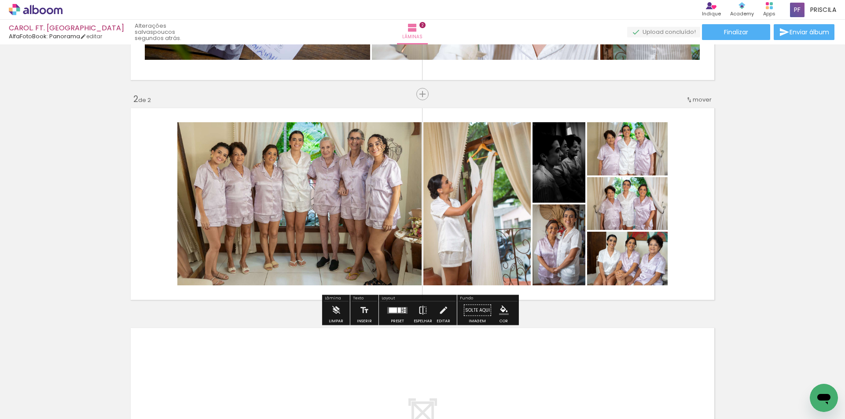
click at [421, 306] on iron-icon at bounding box center [423, 311] width 10 height 18
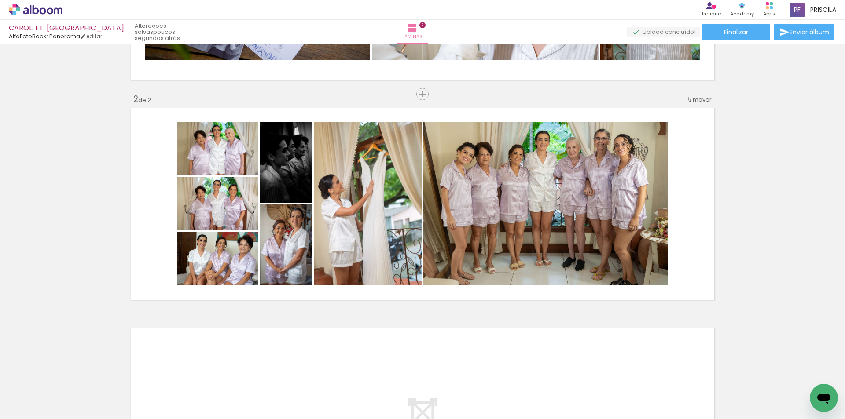
click at [397, 309] on div "Inserir lâmina 1 de 2 Inserir lâmina 2 de 2" at bounding box center [422, 193] width 845 height 661
click at [393, 307] on div "Inserir lâmina 1 de 2 Inserir lâmina 2 de 2" at bounding box center [422, 193] width 845 height 661
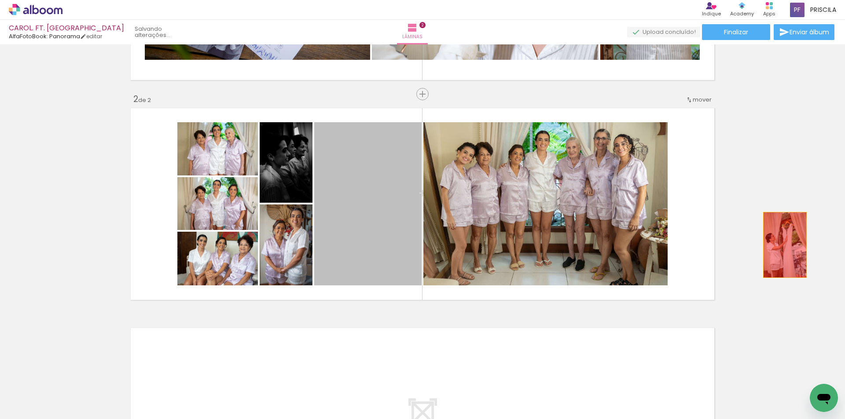
drag, startPoint x: 372, startPoint y: 216, endPoint x: 536, endPoint y: 302, distance: 185.0
click at [782, 246] on div "Inserir lâmina 1 de 2 Inserir lâmina 2 de 2" at bounding box center [422, 193] width 845 height 661
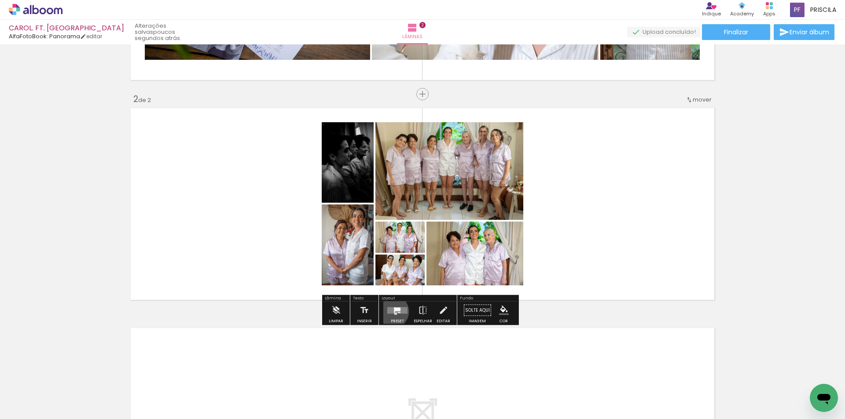
click at [389, 312] on quentale-layouter at bounding box center [397, 310] width 20 height 7
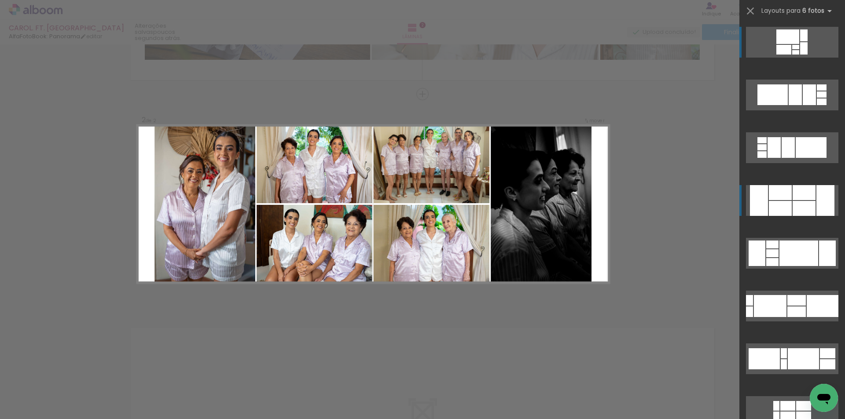
click at [808, 201] on div at bounding box center [804, 208] width 23 height 15
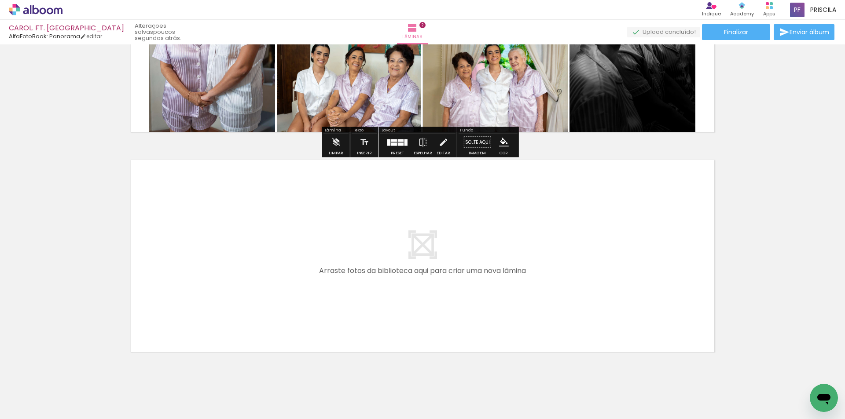
scroll to position [374, 0]
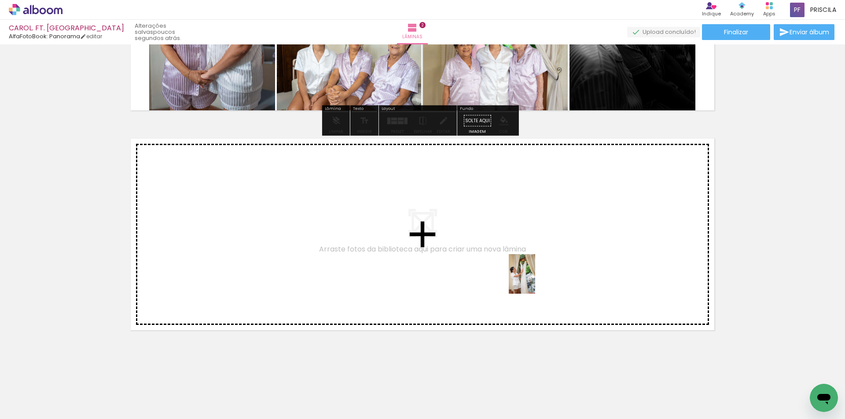
drag, startPoint x: 558, startPoint y: 396, endPoint x: 535, endPoint y: 281, distance: 117.5
click at [535, 281] on quentale-workspace at bounding box center [422, 209] width 845 height 419
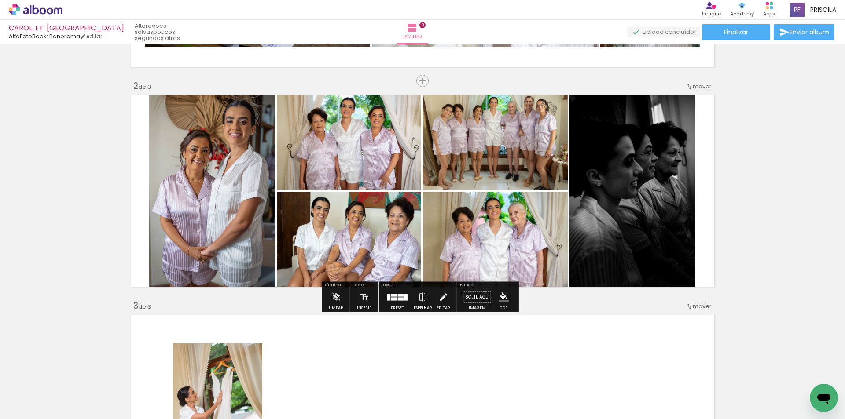
scroll to position [170, 0]
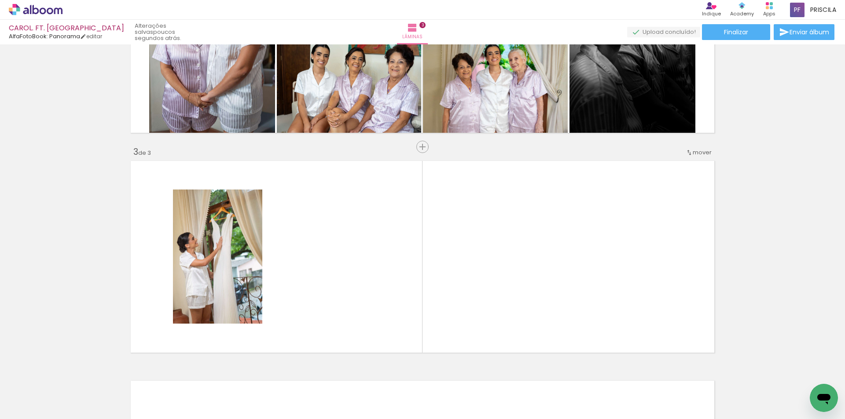
scroll to position [0, 3021]
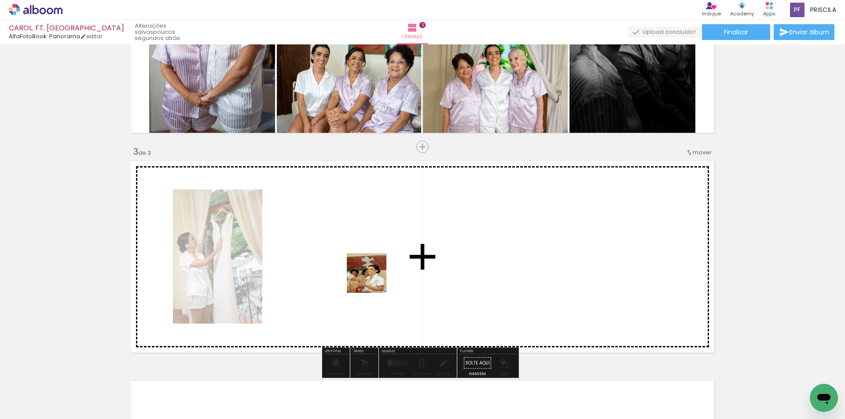
drag, startPoint x: 324, startPoint y: 388, endPoint x: 478, endPoint y: 395, distance: 154.6
click at [375, 275] on quentale-workspace at bounding box center [422, 209] width 845 height 419
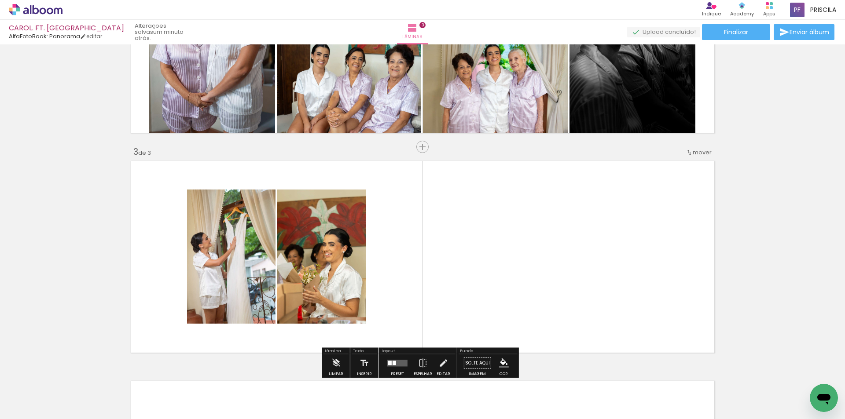
scroll to position [0, 4504]
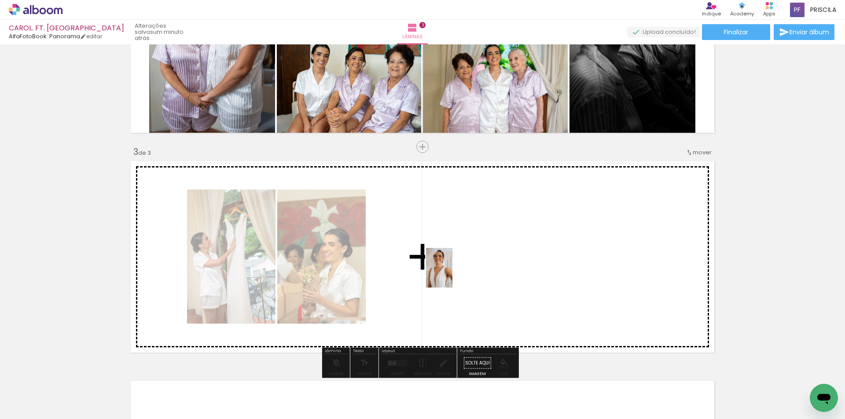
drag, startPoint x: 422, startPoint y: 375, endPoint x: 452, endPoint y: 275, distance: 105.4
click at [452, 275] on quentale-workspace at bounding box center [422, 209] width 845 height 419
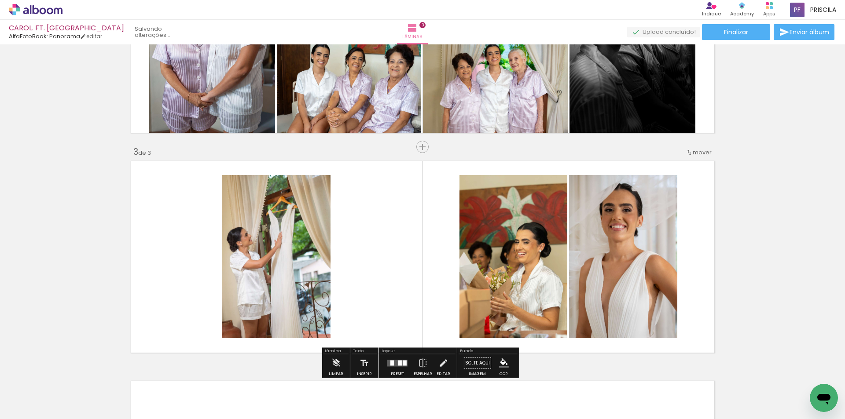
scroll to position [0, 4454]
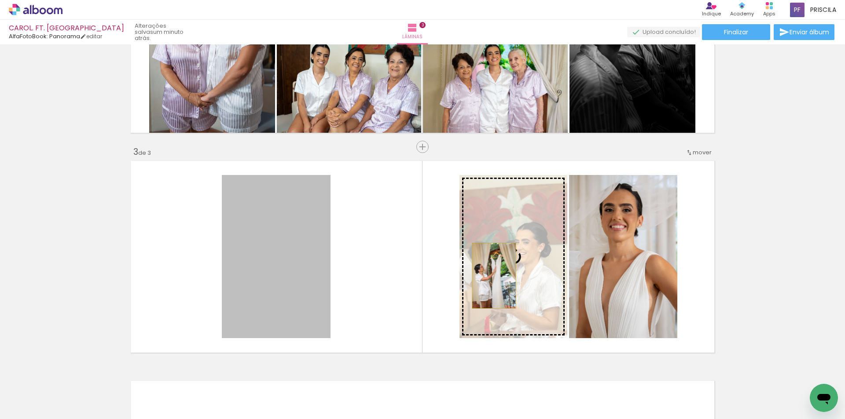
drag, startPoint x: 274, startPoint y: 262, endPoint x: 491, endPoint y: 276, distance: 217.4
click at [0, 0] on slot at bounding box center [0, 0] width 0 height 0
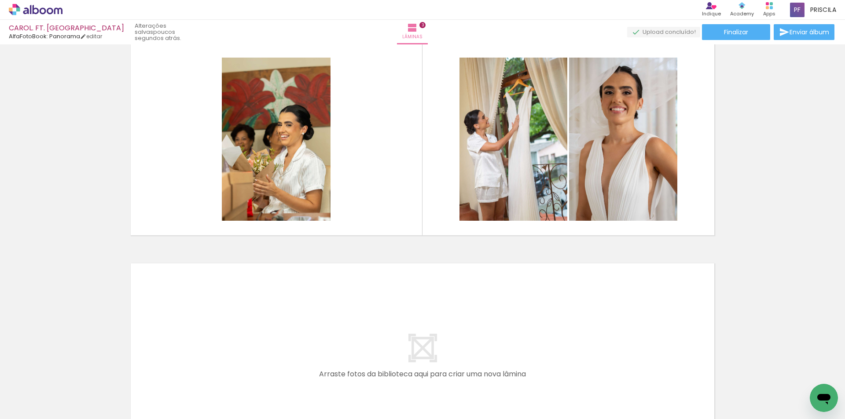
scroll to position [0, 2995]
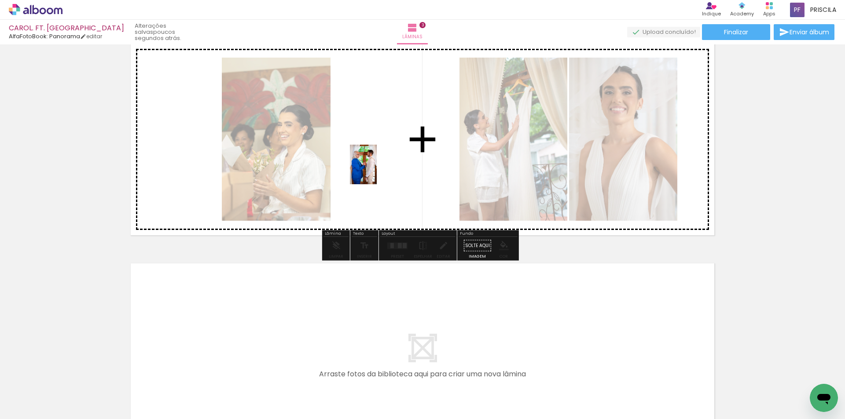
drag, startPoint x: 353, startPoint y: 383, endPoint x: 376, endPoint y: 167, distance: 217.7
click at [376, 167] on quentale-workspace at bounding box center [422, 209] width 845 height 419
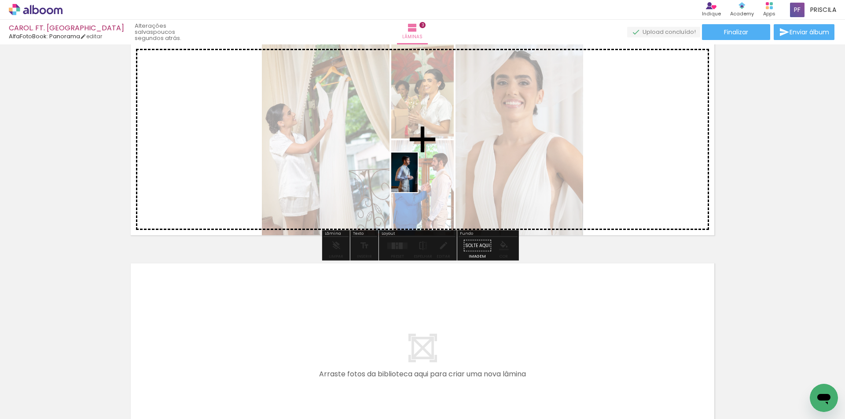
drag, startPoint x: 355, startPoint y: 386, endPoint x: 446, endPoint y: 184, distance: 221.4
click at [426, 158] on quentale-workspace at bounding box center [422, 209] width 845 height 419
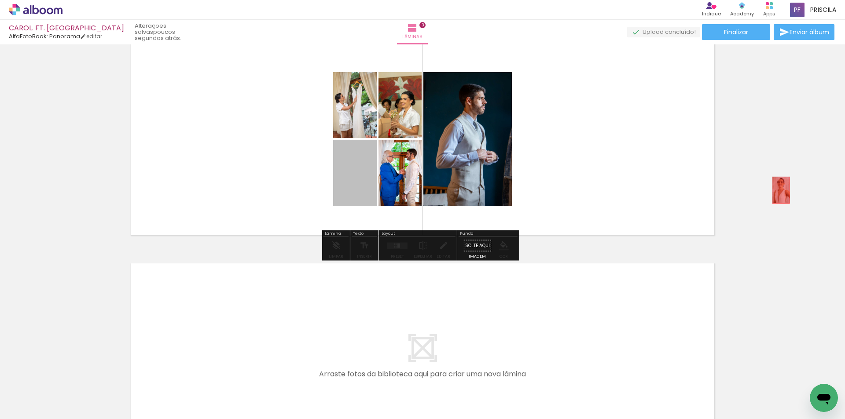
drag, startPoint x: 355, startPoint y: 188, endPoint x: 778, endPoint y: 190, distance: 422.5
click at [778, 190] on div "Inserir lâmina 1 de 3 Inserir lâmina 2 de 3 Inserir lâmina 3 de 3" at bounding box center [422, 18] width 845 height 881
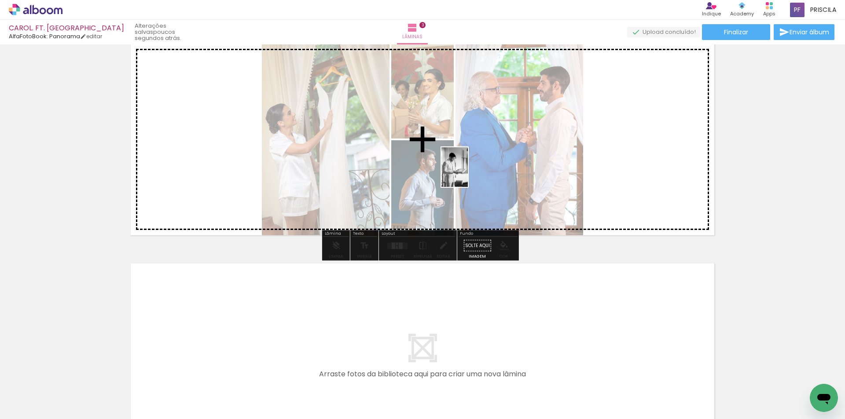
drag, startPoint x: 349, startPoint y: 378, endPoint x: 468, endPoint y: 174, distance: 235.6
click at [468, 174] on quentale-workspace at bounding box center [422, 209] width 845 height 419
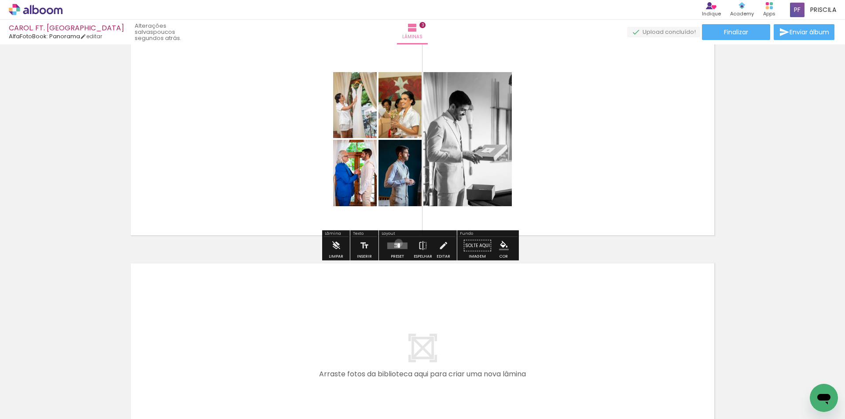
click at [396, 243] on quentale-layouter at bounding box center [397, 245] width 20 height 7
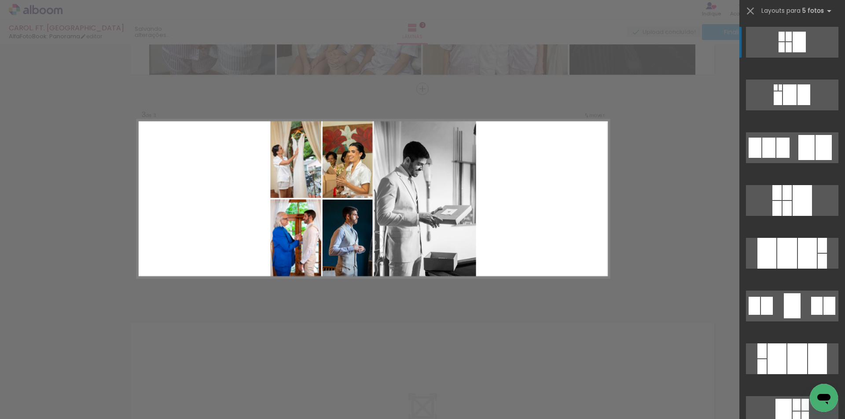
scroll to position [405, 0]
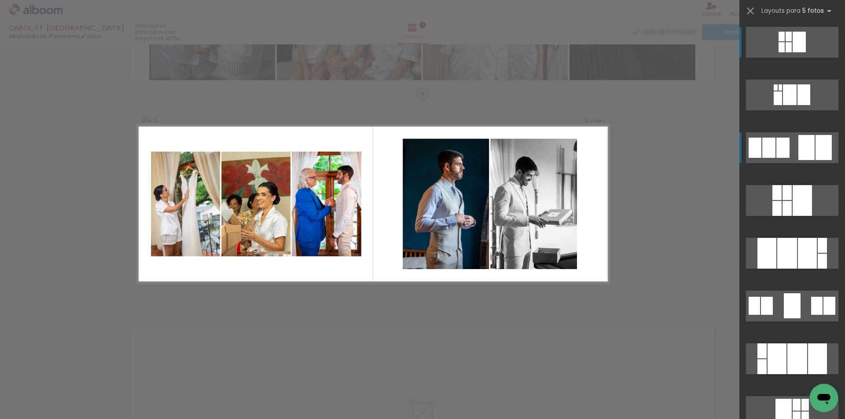
click at [809, 143] on div at bounding box center [806, 147] width 16 height 25
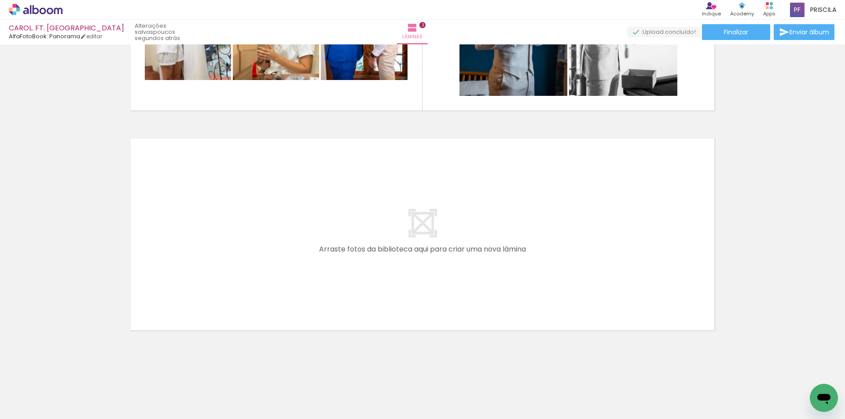
scroll to position [0, 4148]
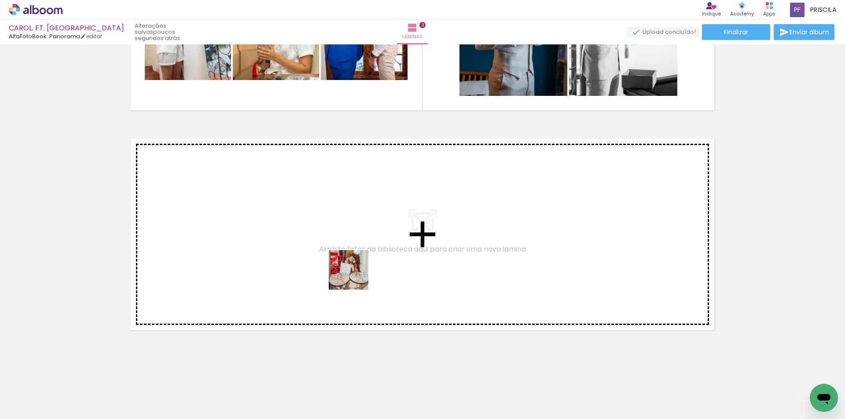
drag, startPoint x: 278, startPoint y: 394, endPoint x: 276, endPoint y: 361, distance: 33.1
click at [355, 279] on quentale-workspace at bounding box center [422, 209] width 845 height 419
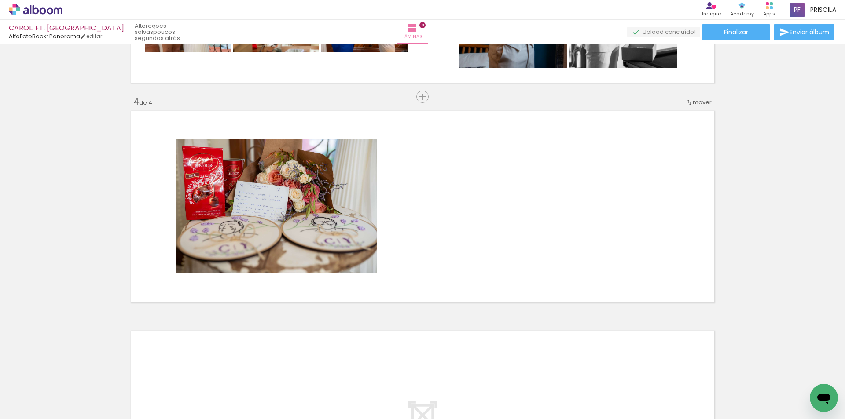
scroll to position [625, 0]
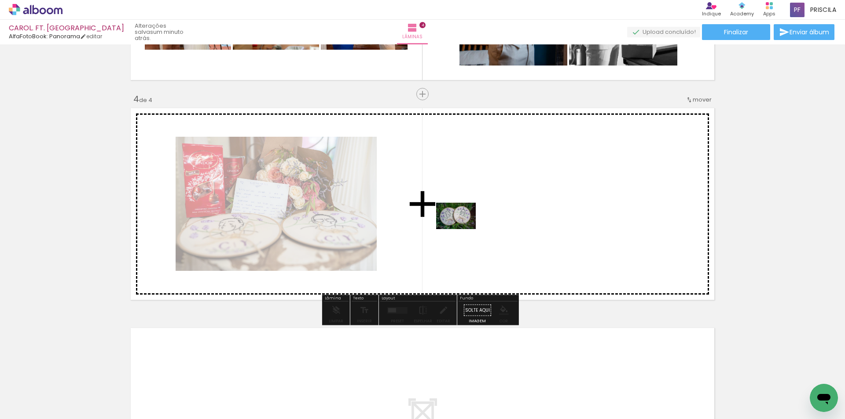
drag, startPoint x: 235, startPoint y: 388, endPoint x: 462, endPoint y: 229, distance: 277.8
click at [462, 229] on quentale-workspace at bounding box center [422, 209] width 845 height 419
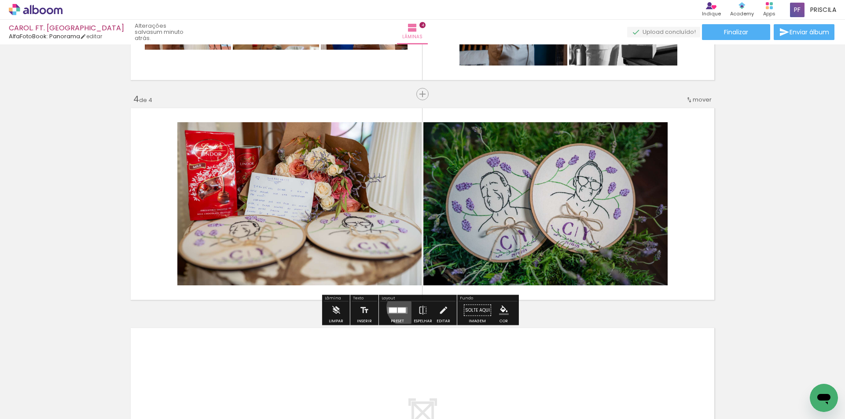
click at [403, 308] on div at bounding box center [402, 310] width 8 height 5
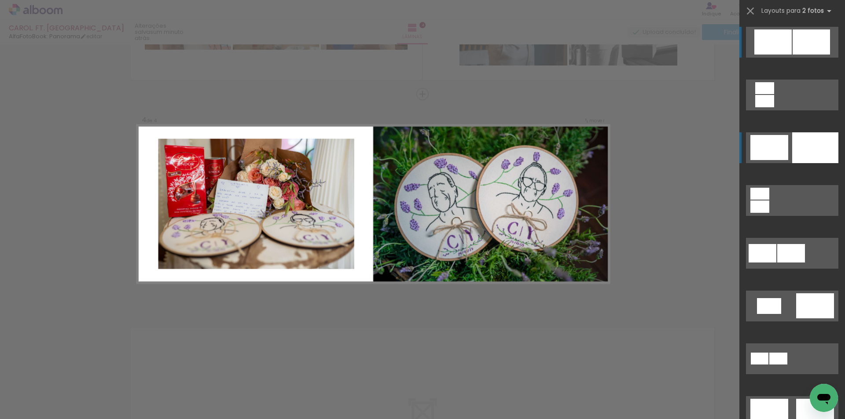
click at [818, 150] on div at bounding box center [815, 147] width 46 height 31
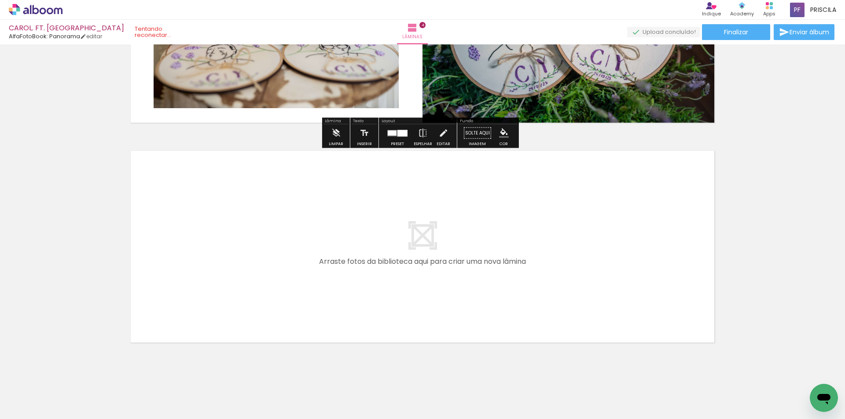
scroll to position [815, 0]
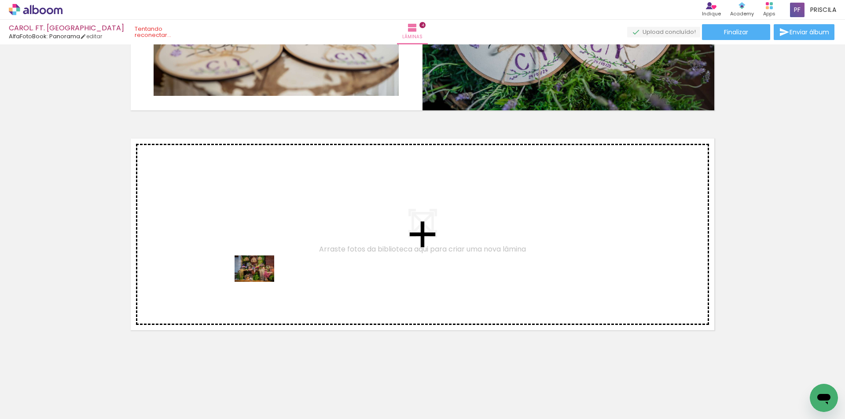
drag, startPoint x: 239, startPoint y: 392, endPoint x: 269, endPoint y: 366, distance: 39.9
click at [261, 281] on quentale-workspace at bounding box center [422, 209] width 845 height 419
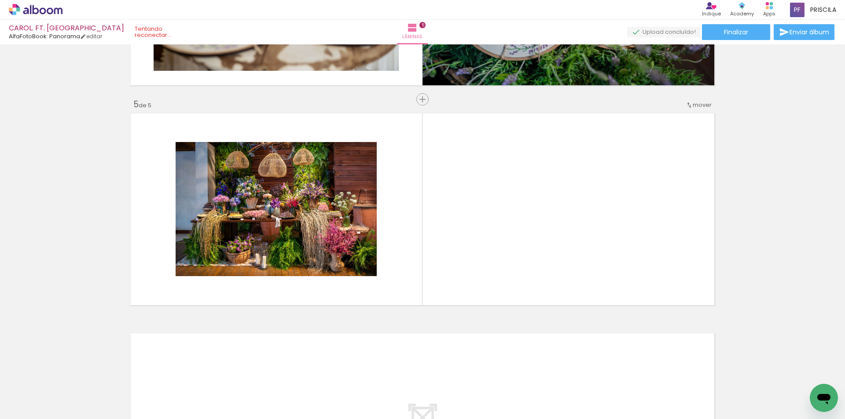
scroll to position [845, 0]
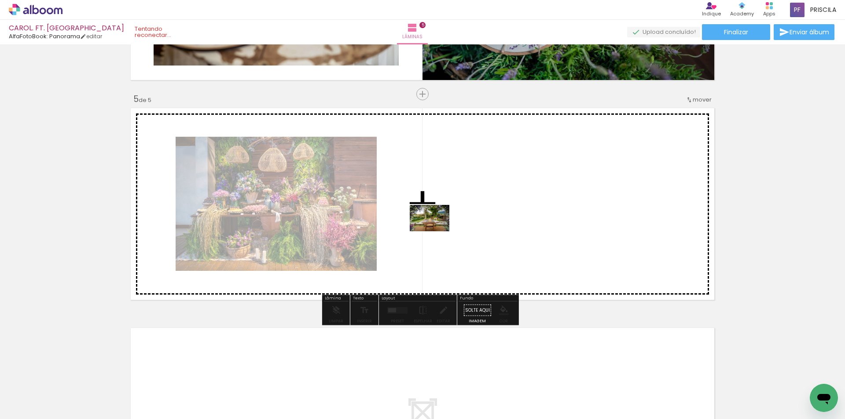
drag, startPoint x: 301, startPoint y: 341, endPoint x: 436, endPoint y: 231, distance: 173.7
click at [436, 231] on quentale-workspace at bounding box center [422, 209] width 845 height 419
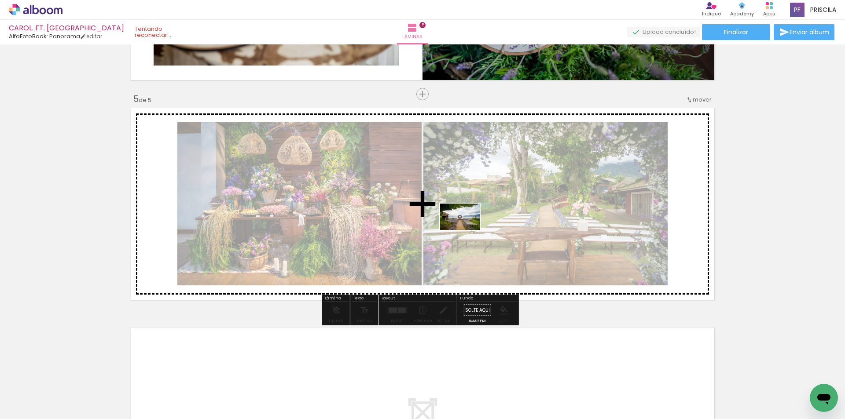
drag, startPoint x: 247, startPoint y: 384, endPoint x: 466, endPoint y: 230, distance: 268.0
click at [466, 230] on quentale-workspace at bounding box center [422, 209] width 845 height 419
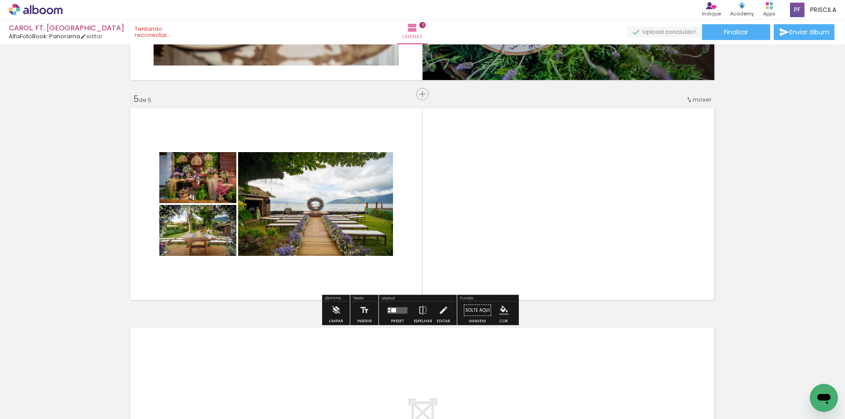
scroll to position [0, 4109]
click at [396, 308] on quentale-layouter at bounding box center [397, 310] width 20 height 7
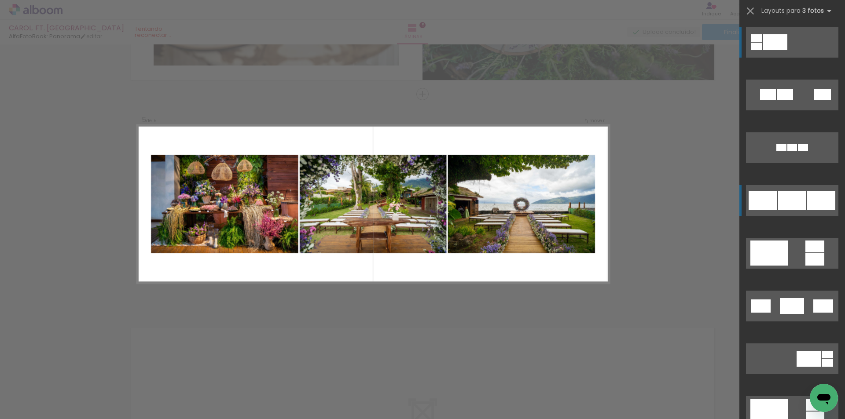
click at [796, 201] on div at bounding box center [792, 200] width 28 height 19
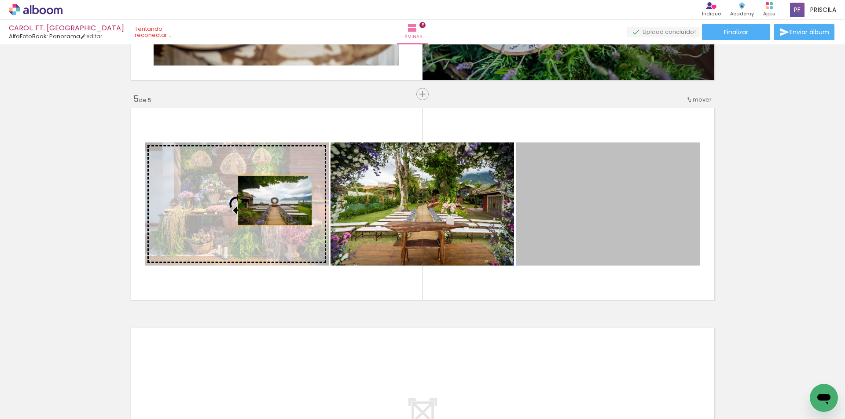
drag, startPoint x: 609, startPoint y: 207, endPoint x: 272, endPoint y: 201, distance: 337.1
click at [0, 0] on slot at bounding box center [0, 0] width 0 height 0
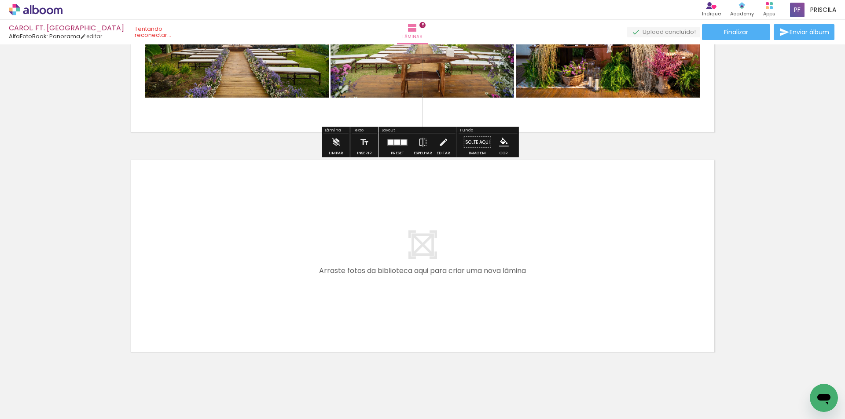
scroll to position [1035, 0]
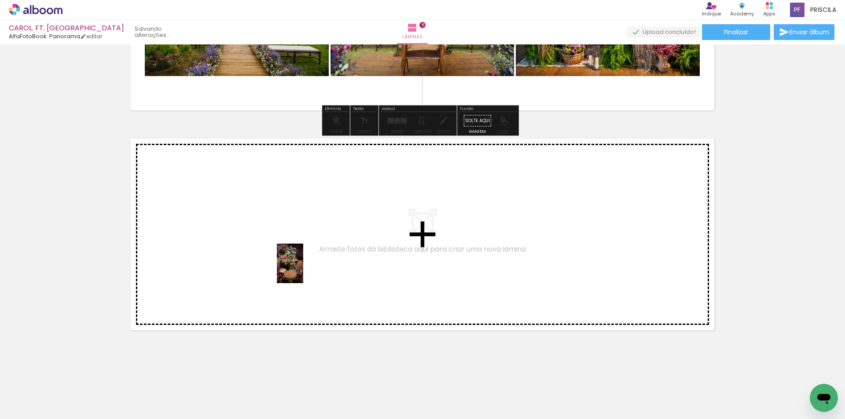
drag, startPoint x: 273, startPoint y: 394, endPoint x: 303, endPoint y: 270, distance: 127.2
click at [303, 270] on quentale-workspace at bounding box center [422, 209] width 845 height 419
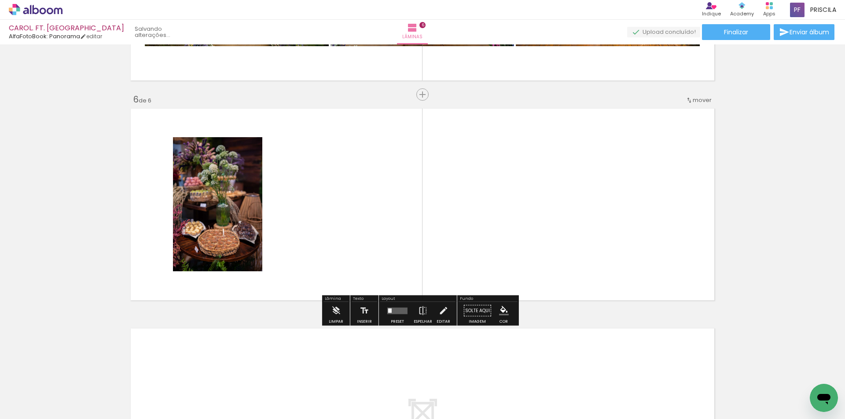
scroll to position [1065, 0]
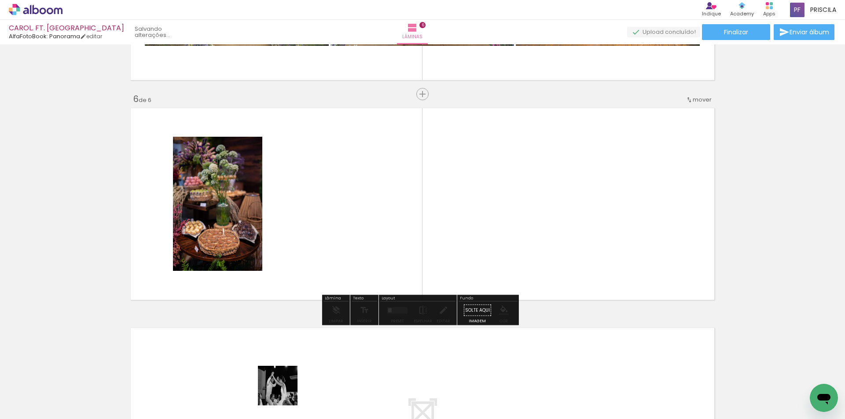
click at [284, 393] on div at bounding box center [267, 389] width 44 height 29
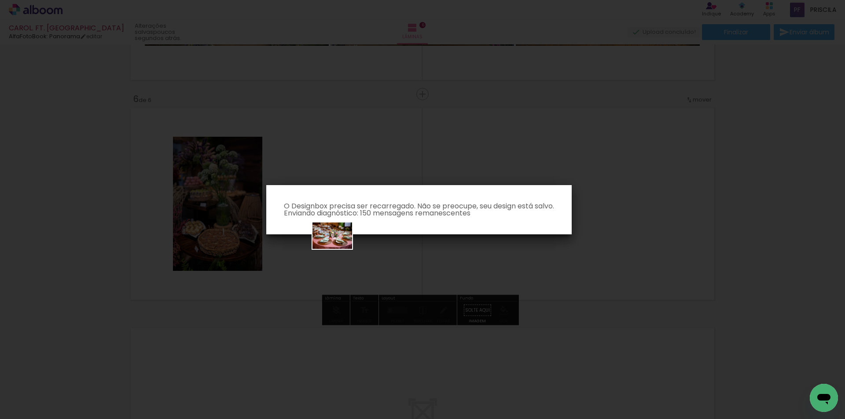
drag, startPoint x: 312, startPoint y: 374, endPoint x: 339, endPoint y: 249, distance: 128.3
click at [339, 249] on body "link( href="../../bower_components/polymer/polymer.html" rel="import" ) picture…" at bounding box center [422, 209] width 845 height 419
